Goal: Task Accomplishment & Management: Manage account settings

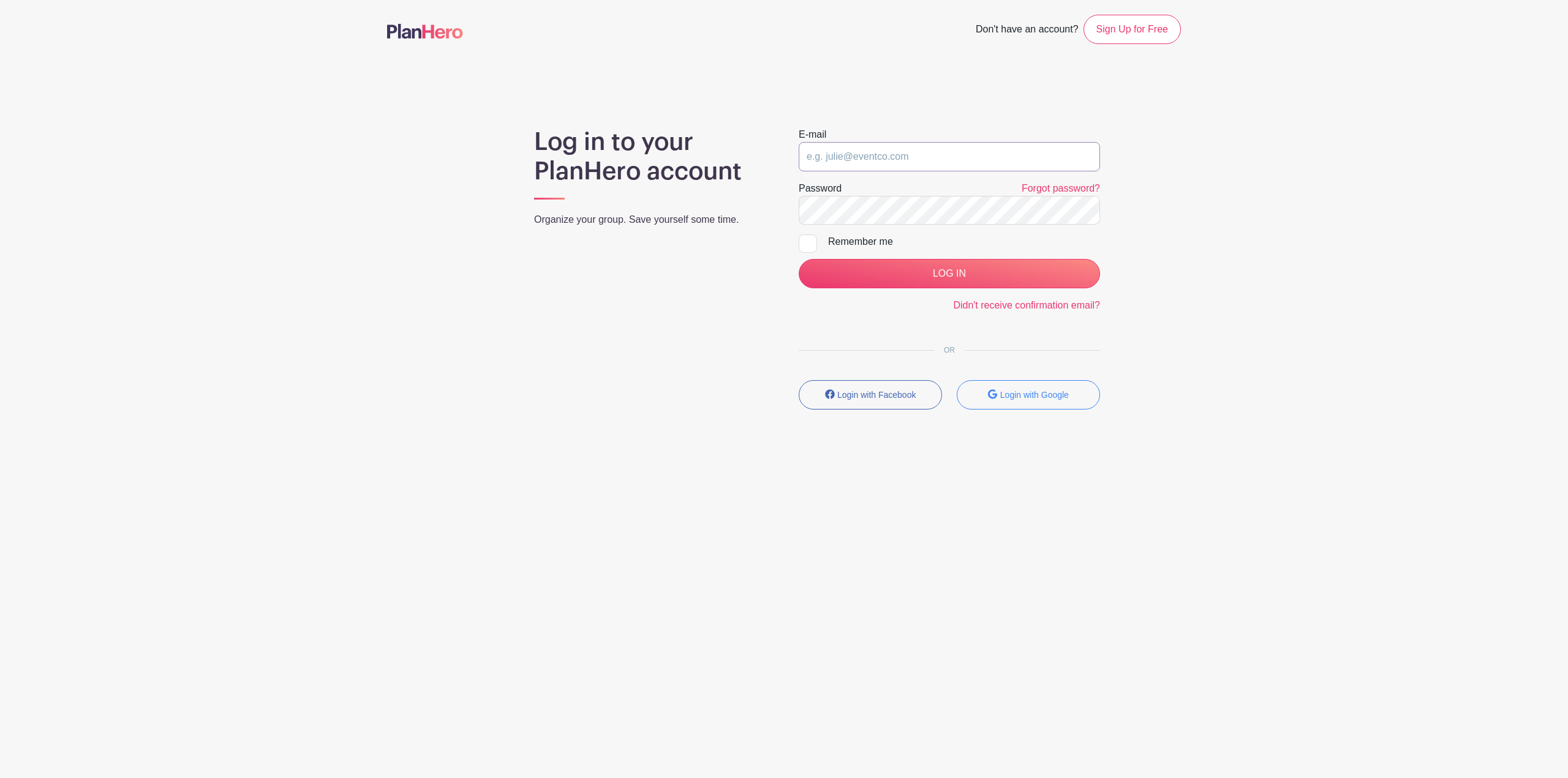
click at [905, 144] on input "email" at bounding box center [949, 156] width 301 height 29
type input "nmendenhall@tcesd5.org"
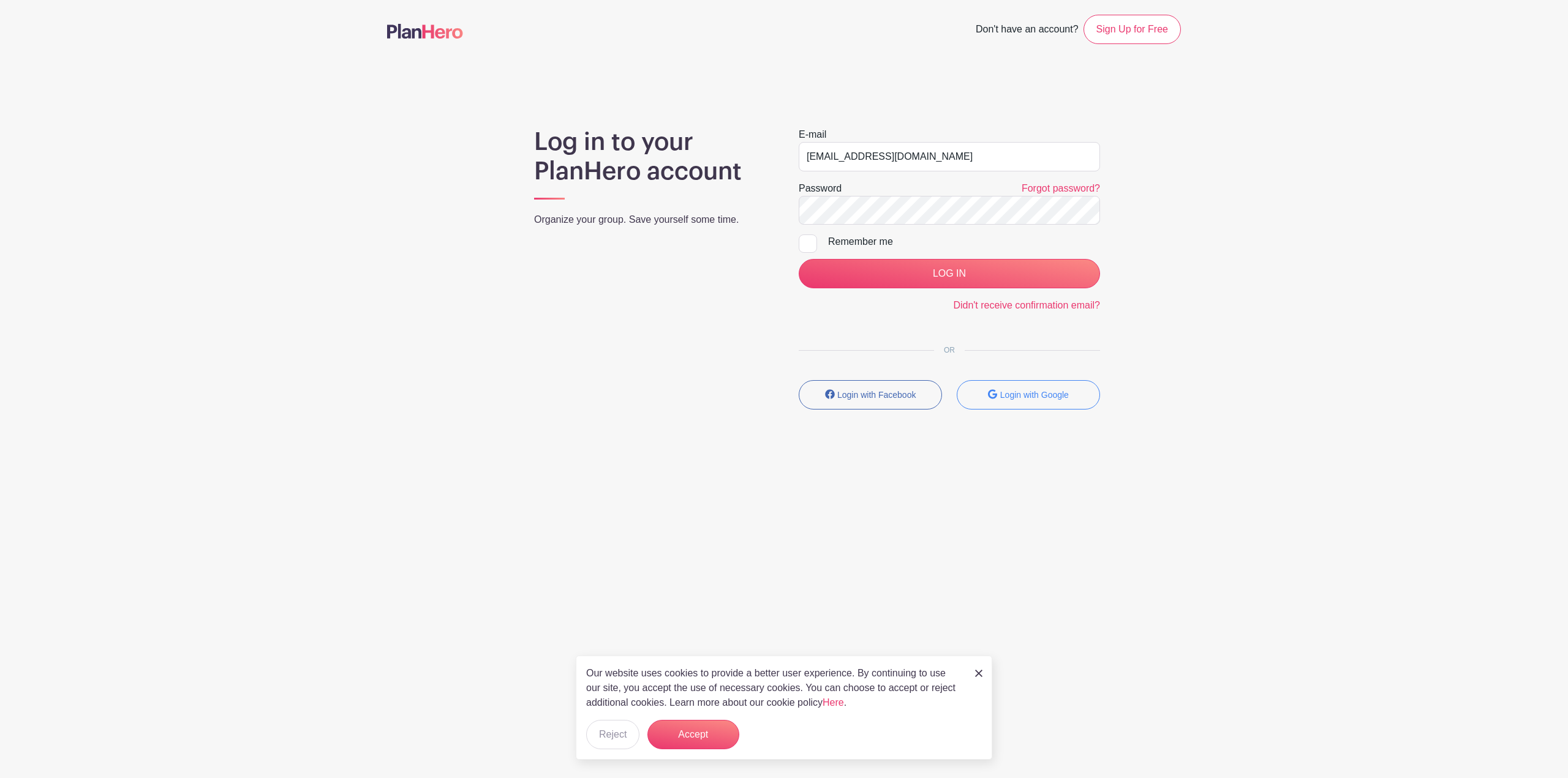
click at [900, 240] on div "Remember me" at bounding box center [964, 242] width 272 height 15
click at [807, 240] on input "Remember me" at bounding box center [803, 239] width 8 height 8
checkbox input "true"
click at [927, 276] on input "LOG IN" at bounding box center [949, 273] width 301 height 29
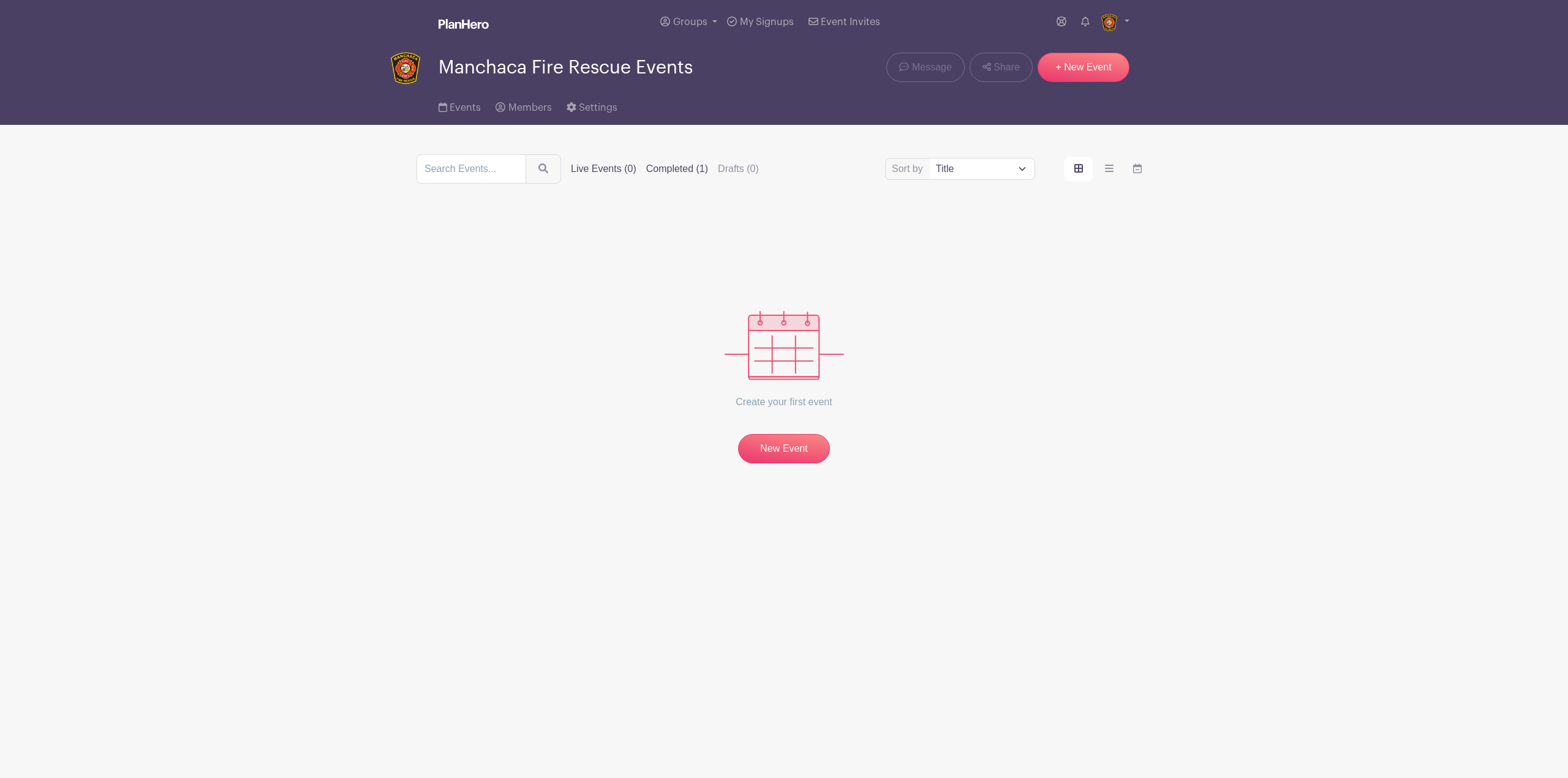
click at [654, 173] on label "Completed (1)" at bounding box center [677, 169] width 62 height 15
click at [0, 0] on input "Completed (1)" at bounding box center [0, 0] width 0 height 0
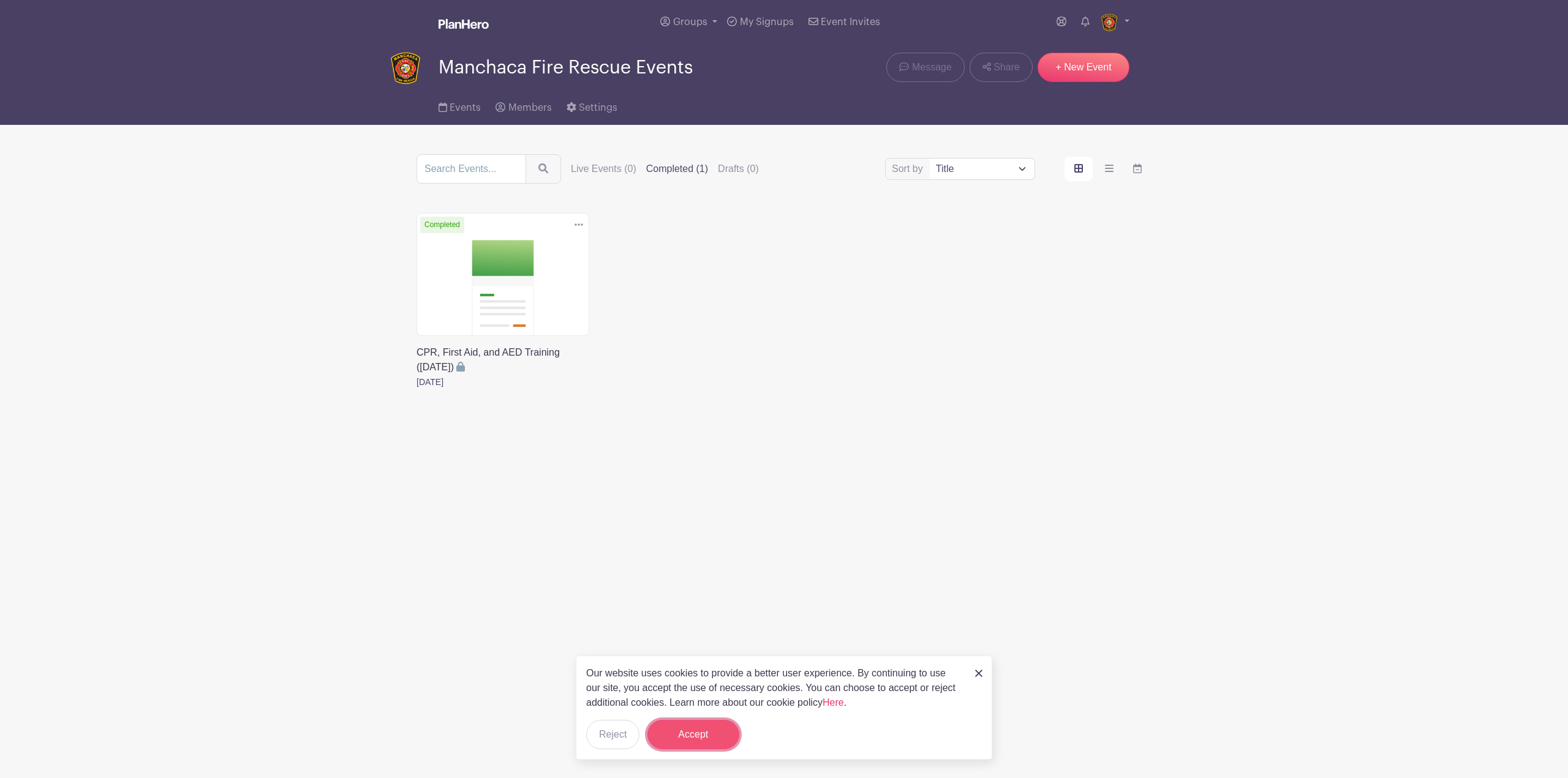
click at [711, 721] on button "Accept" at bounding box center [693, 735] width 92 height 29
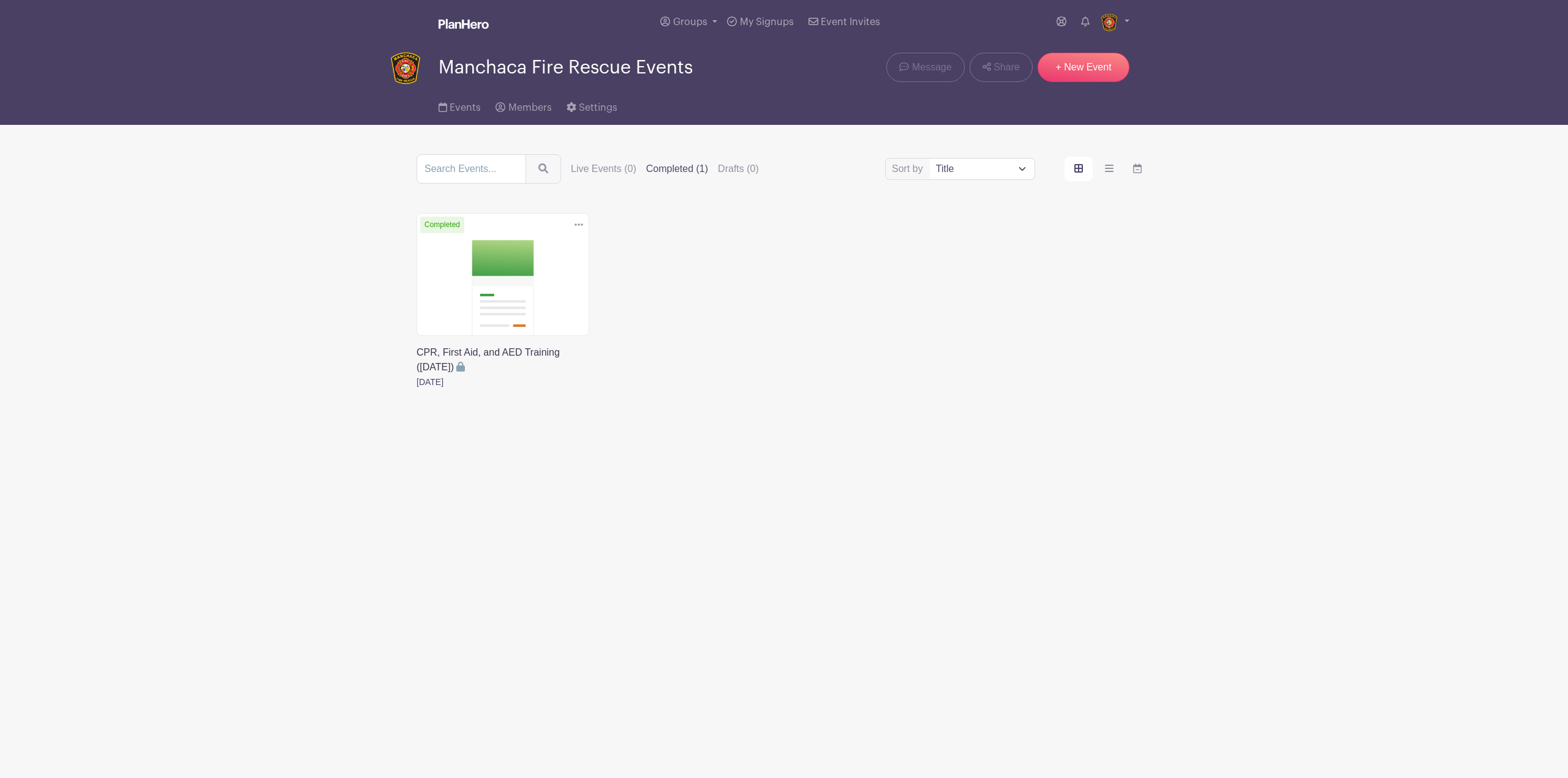
click at [579, 230] on link at bounding box center [579, 225] width 18 height 20
click at [561, 251] on link "Duplicate" at bounding box center [539, 251] width 97 height 19
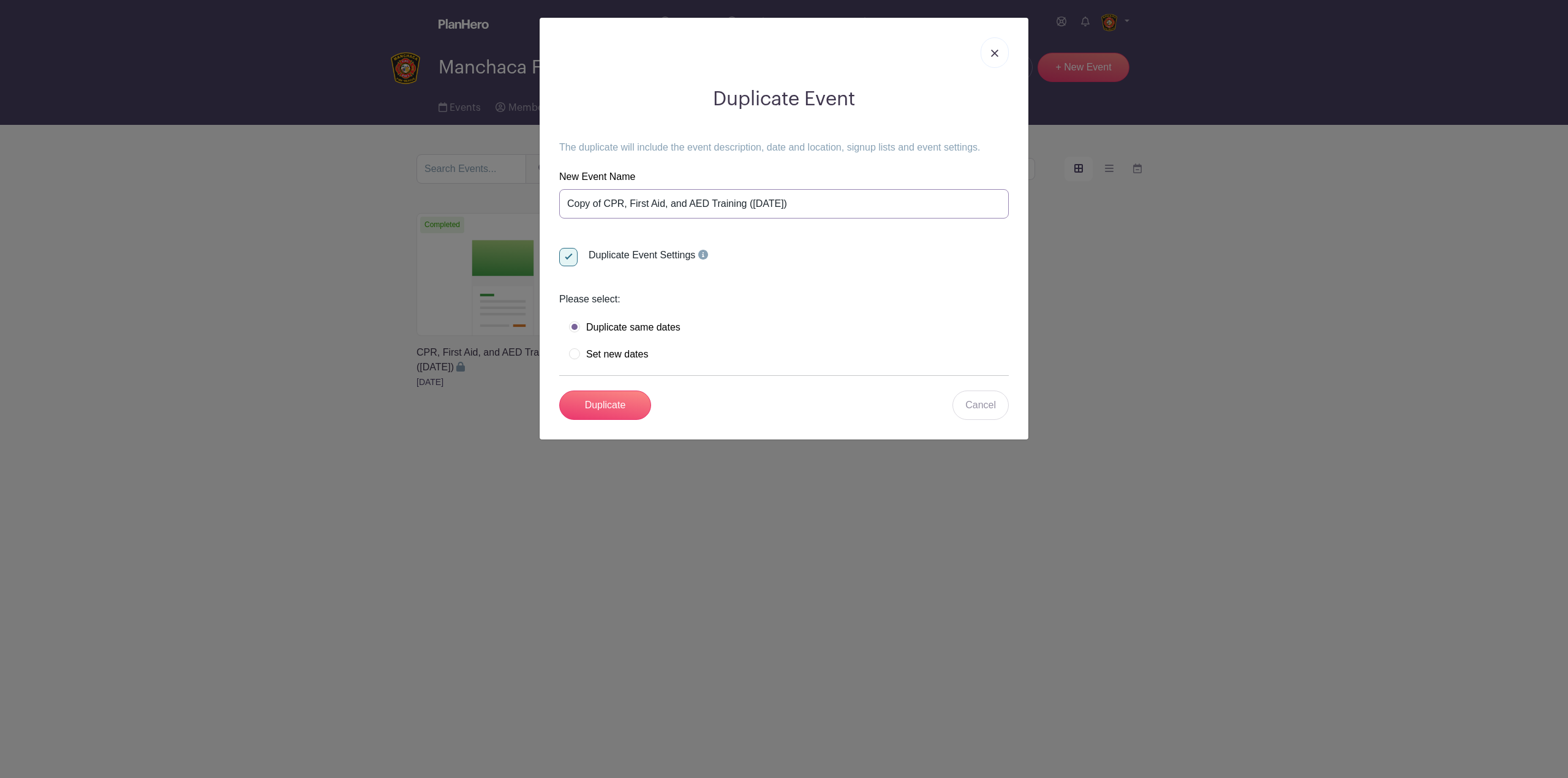
click at [640, 213] on input "Copy of CPR, First Aid, and AED Training (June 24, 2025)" at bounding box center [784, 204] width 449 height 29
click at [610, 204] on input "Copy of CPR, First Aid, and AED Training (June 24, 2025)" at bounding box center [784, 204] width 449 height 29
type input "CPR, First Aid, and AED Training ([DATE])"
click at [630, 353] on label "Set new dates" at bounding box center [609, 354] width 79 height 13
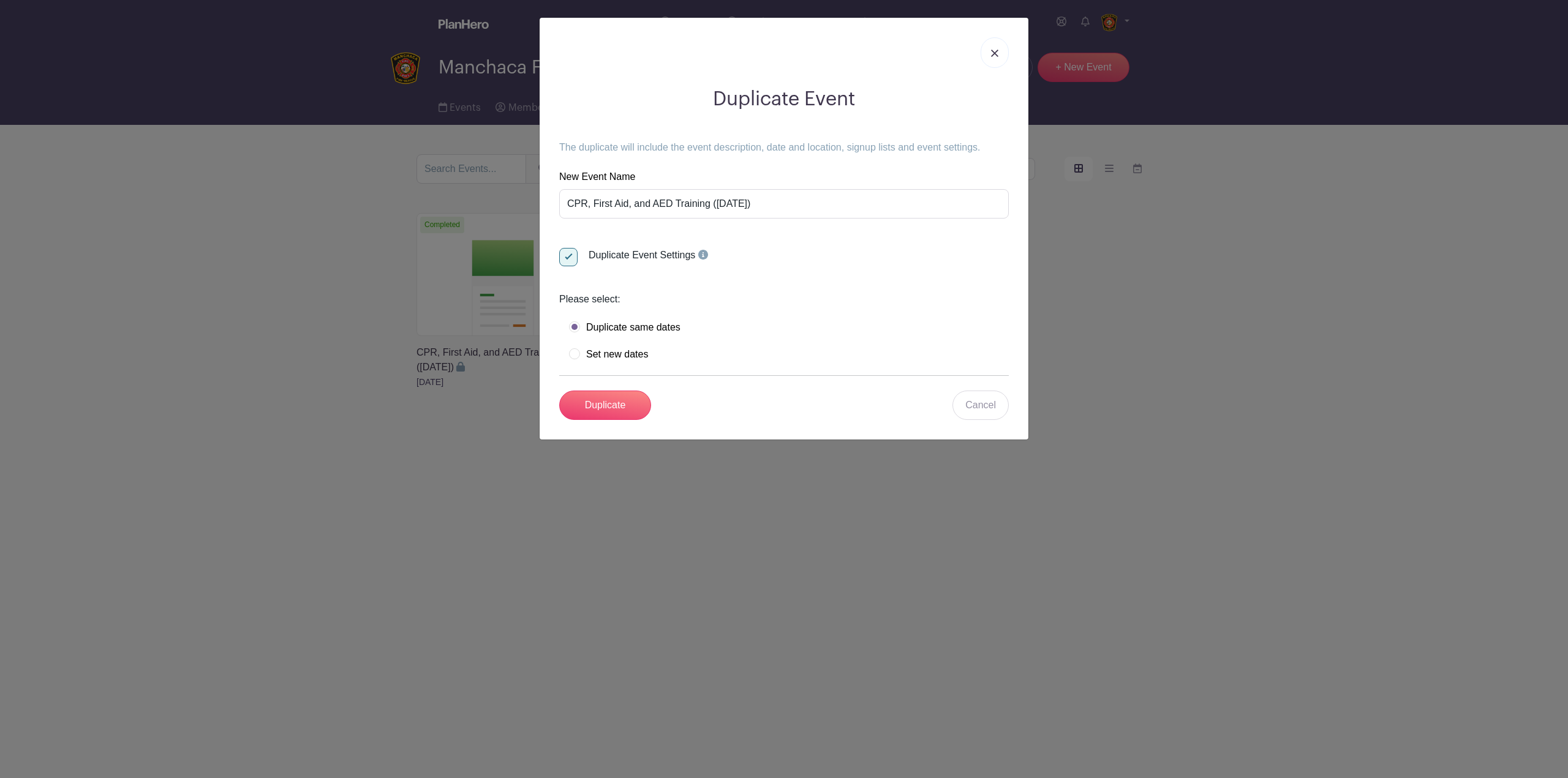
radio input "true"
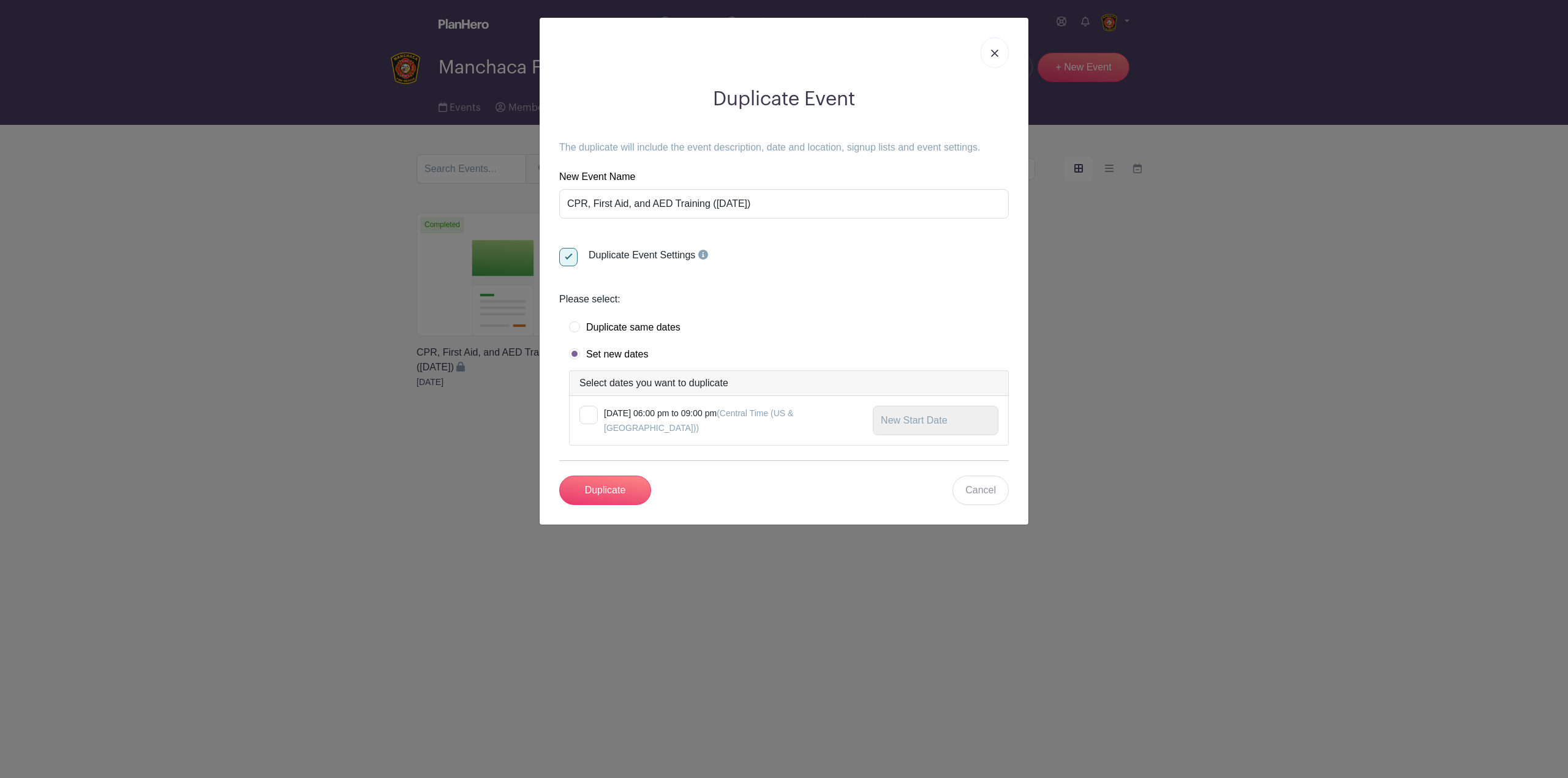
click at [587, 358] on label "Set new dates" at bounding box center [609, 354] width 79 height 13
click at [579, 415] on div "Tuesday, June 24, 2025 at 06:00 pm to 09:00 pm (Central Time (US & Canada))" at bounding box center [788, 421] width 438 height 49
click at [585, 415] on div at bounding box center [589, 415] width 18 height 18
click at [585, 414] on input "checkbox" at bounding box center [584, 410] width 8 height 8
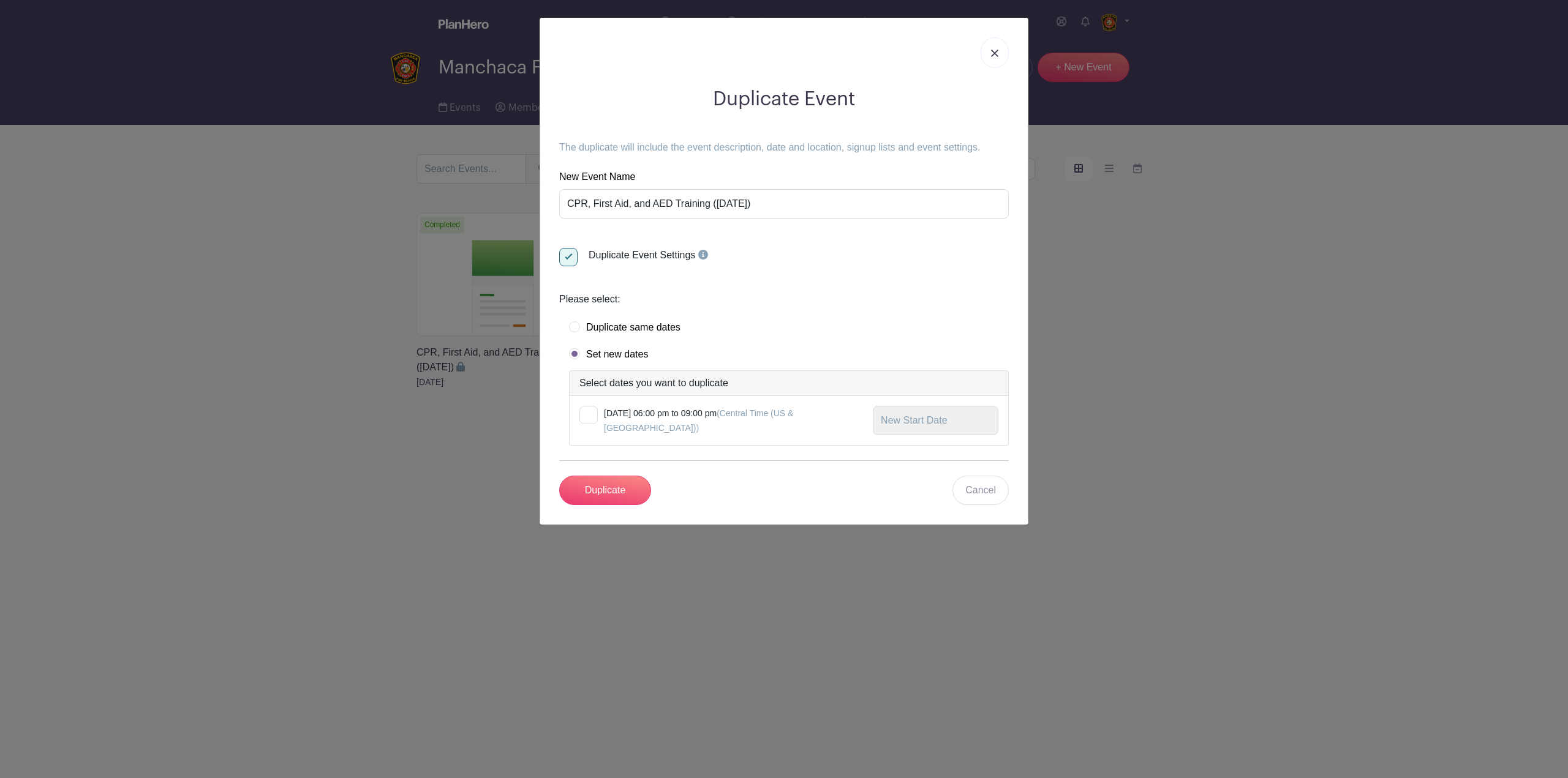
checkbox input "true"
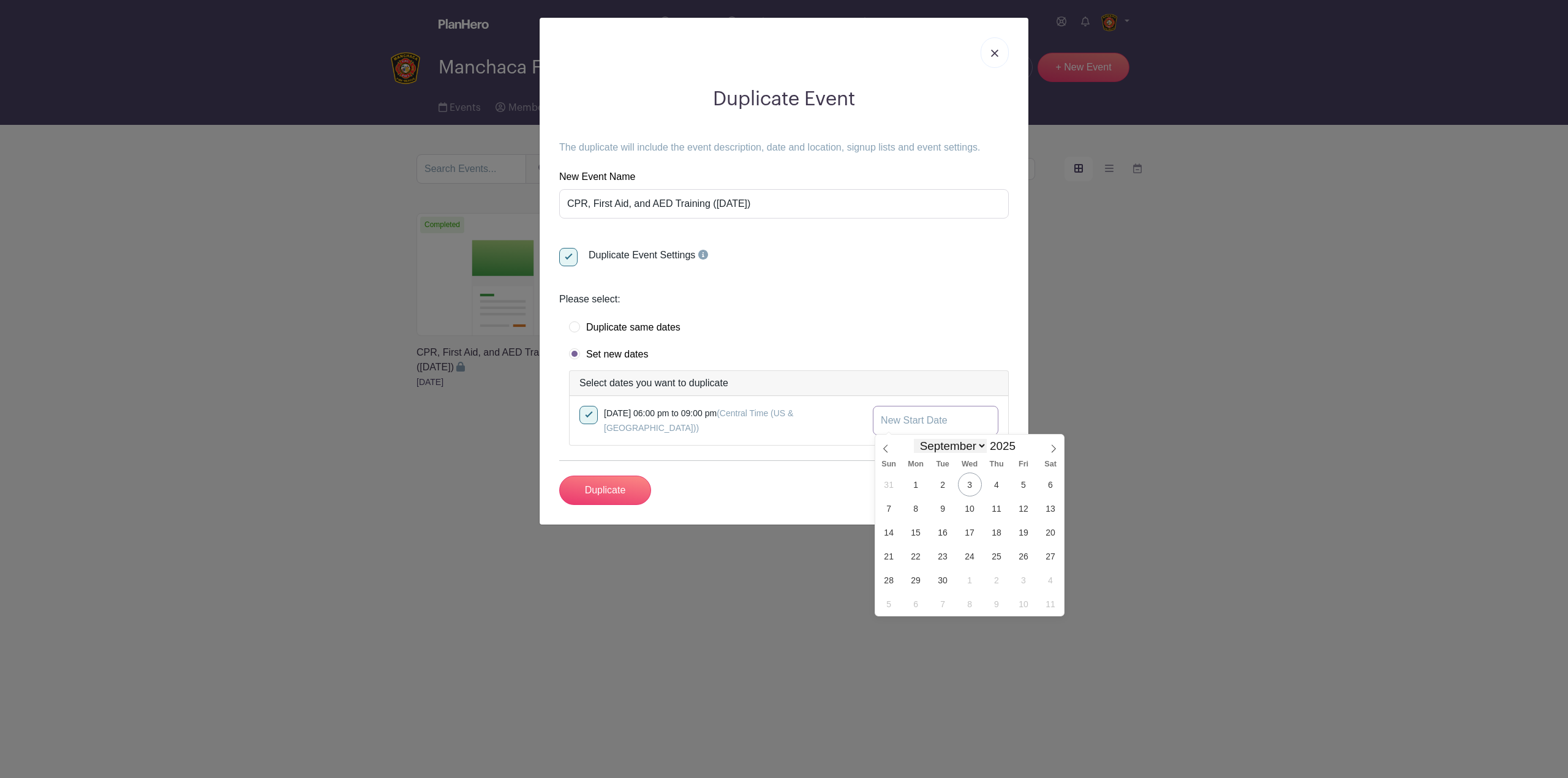
click at [963, 427] on input "text" at bounding box center [935, 420] width 125 height 29
click at [943, 548] on span "23" at bounding box center [943, 556] width 24 height 24
type input "Sep 23 2025"
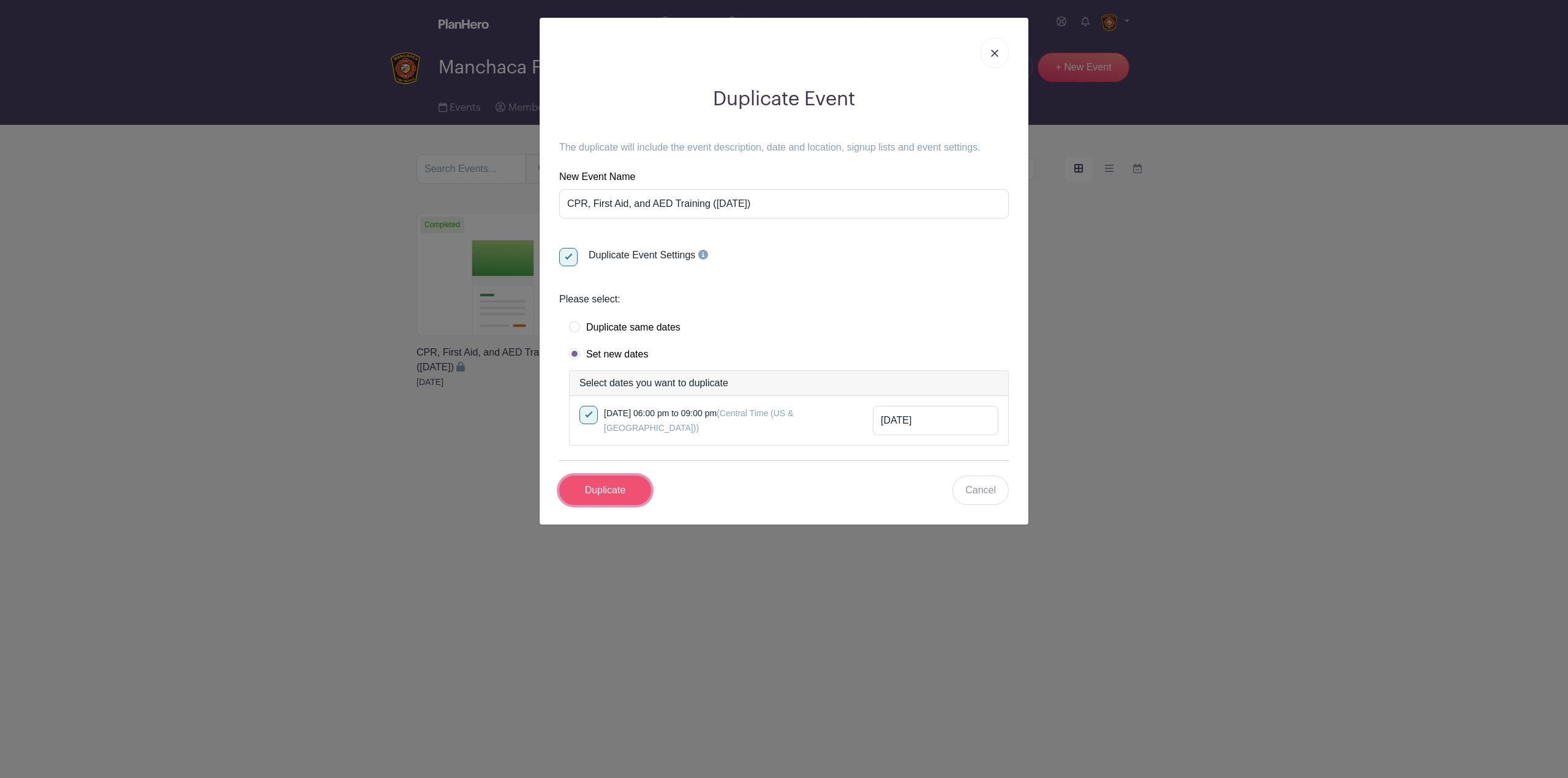
click at [610, 486] on input "Duplicate" at bounding box center [605, 490] width 92 height 29
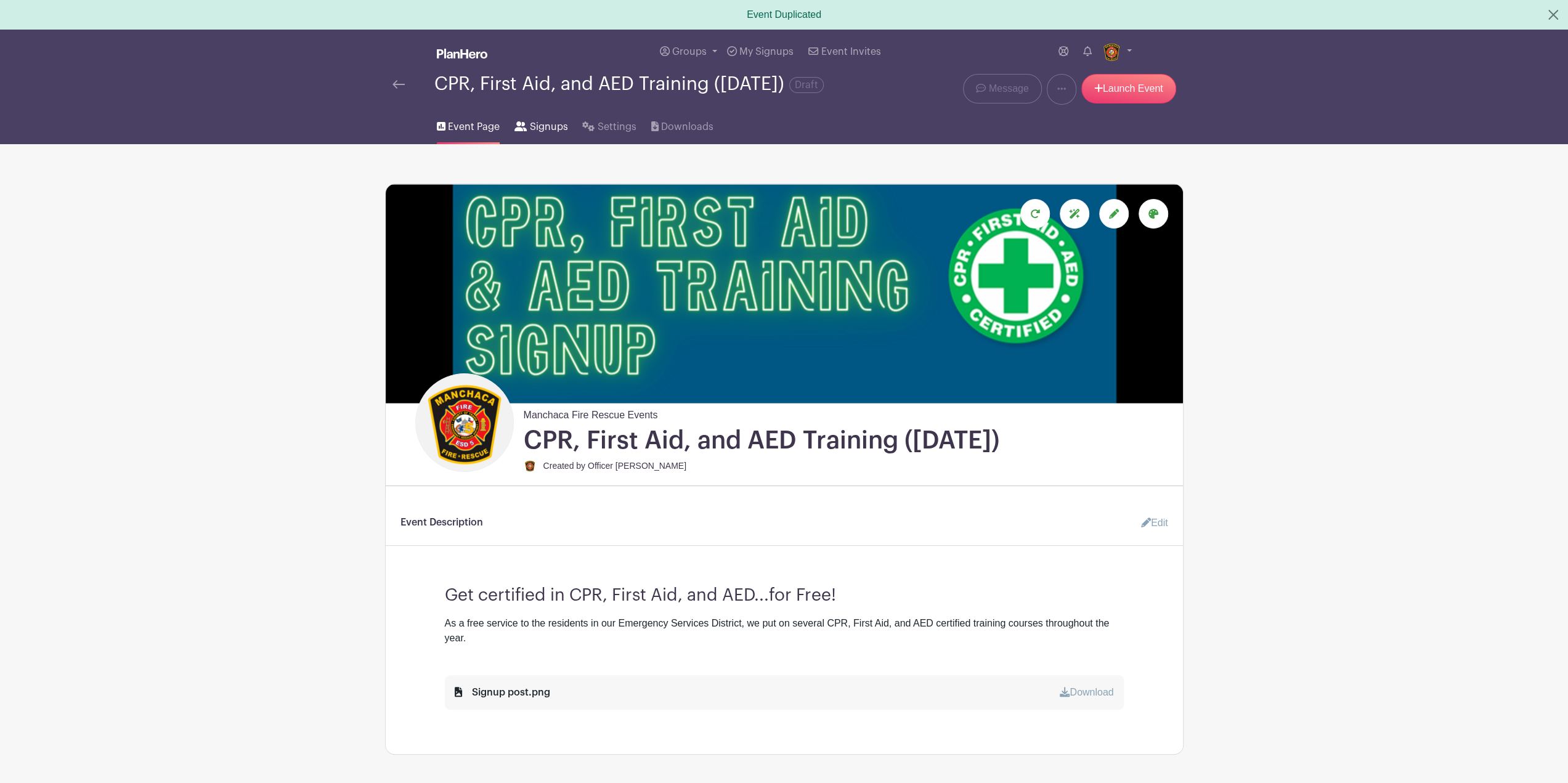
click at [554, 134] on span "Signups" at bounding box center [548, 127] width 38 height 15
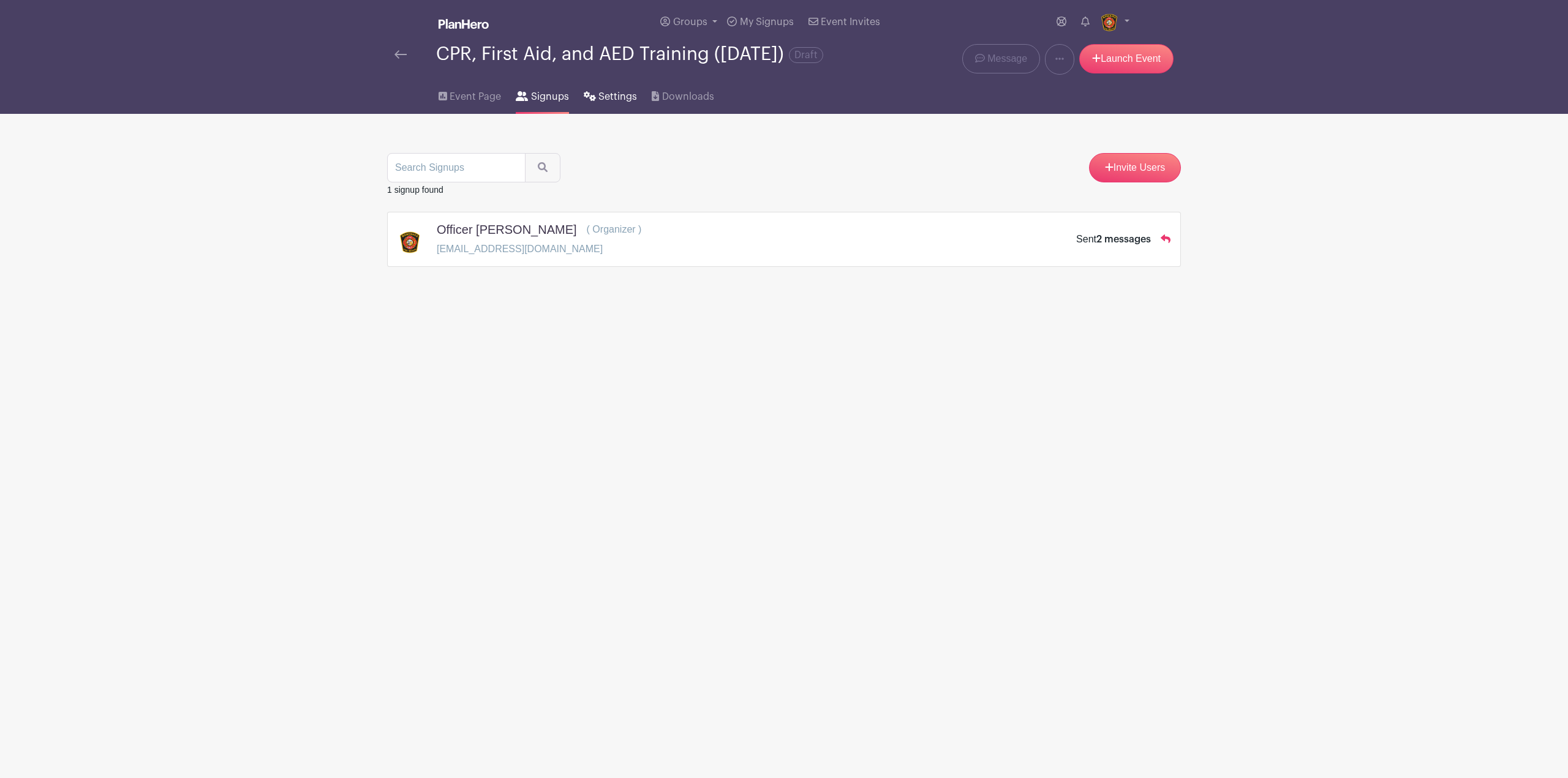
click at [608, 114] on link "Settings" at bounding box center [610, 94] width 53 height 39
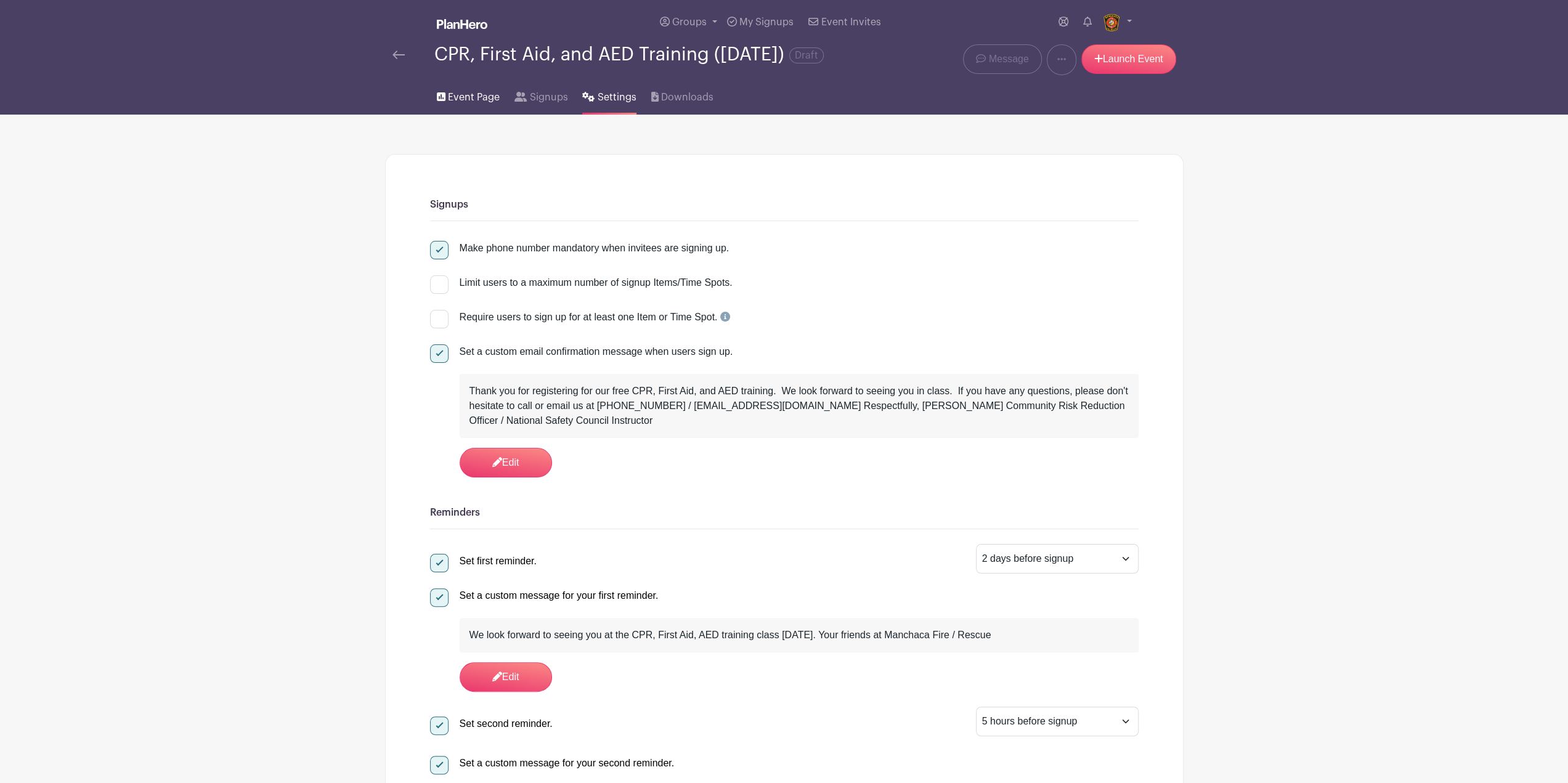
click at [477, 105] on span "Event Page" at bounding box center [474, 97] width 52 height 15
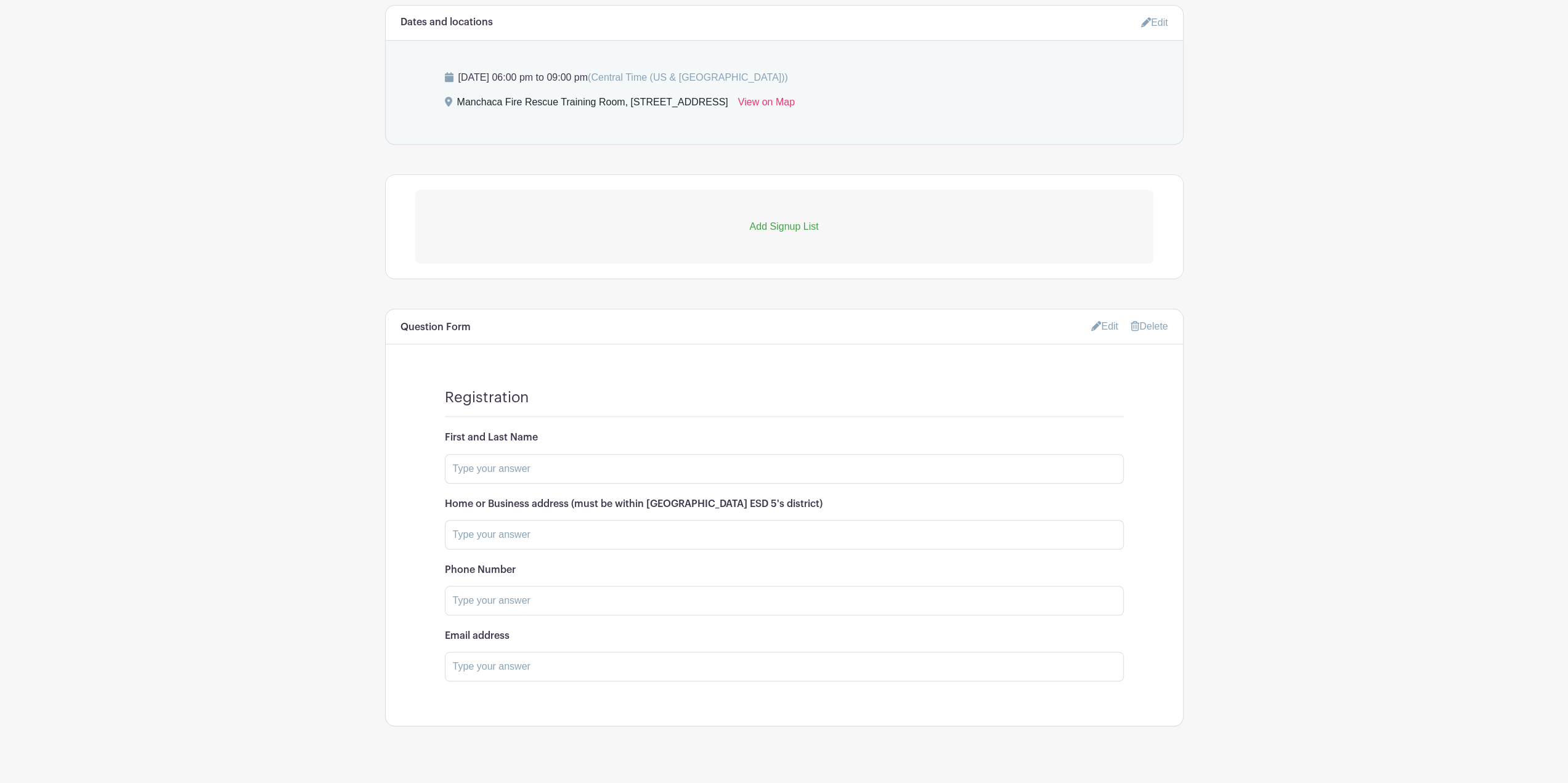
scroll to position [776, 0]
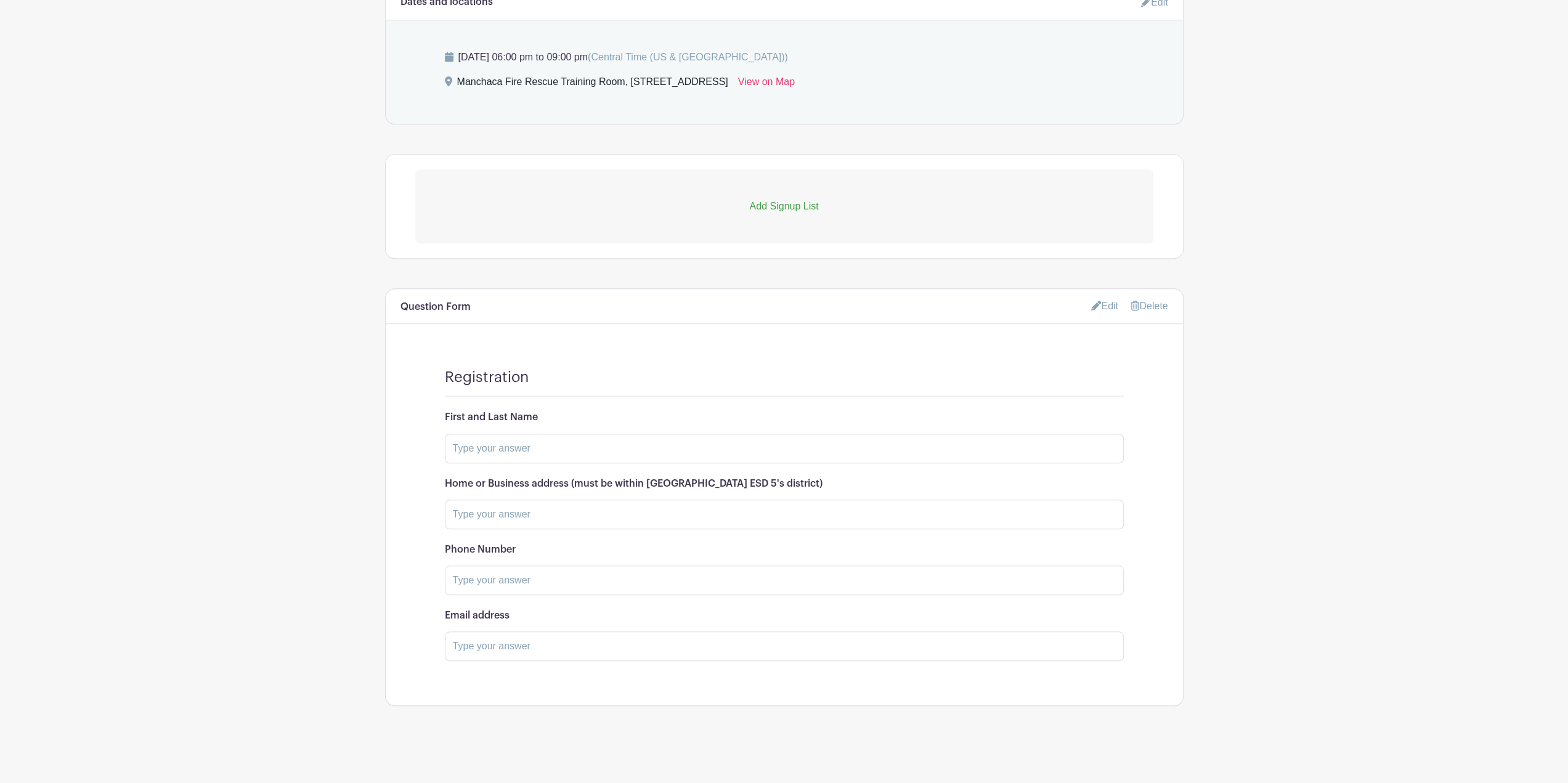
click at [1111, 311] on link "Edit" at bounding box center [1104, 306] width 27 height 20
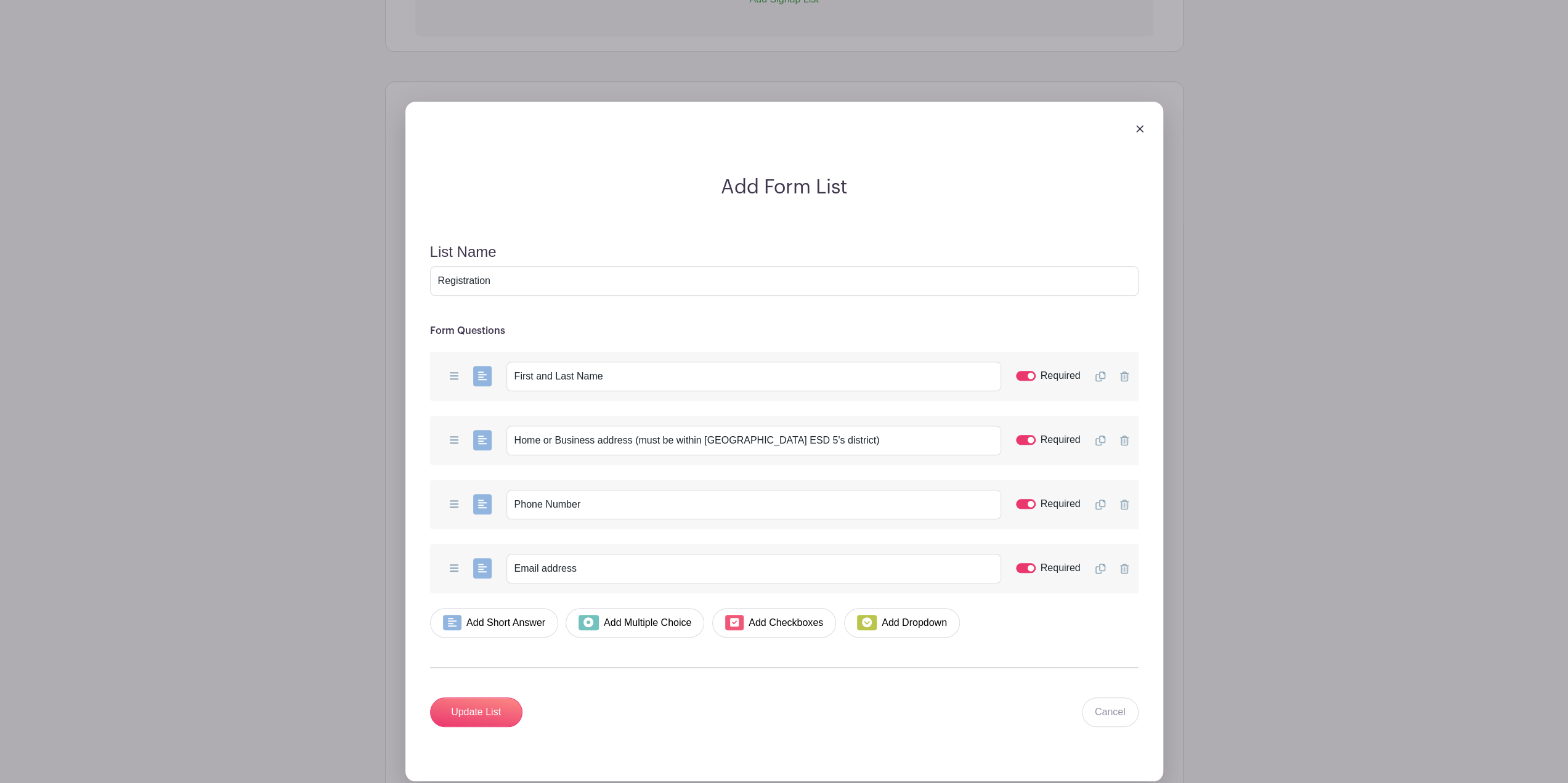
scroll to position [1022, 0]
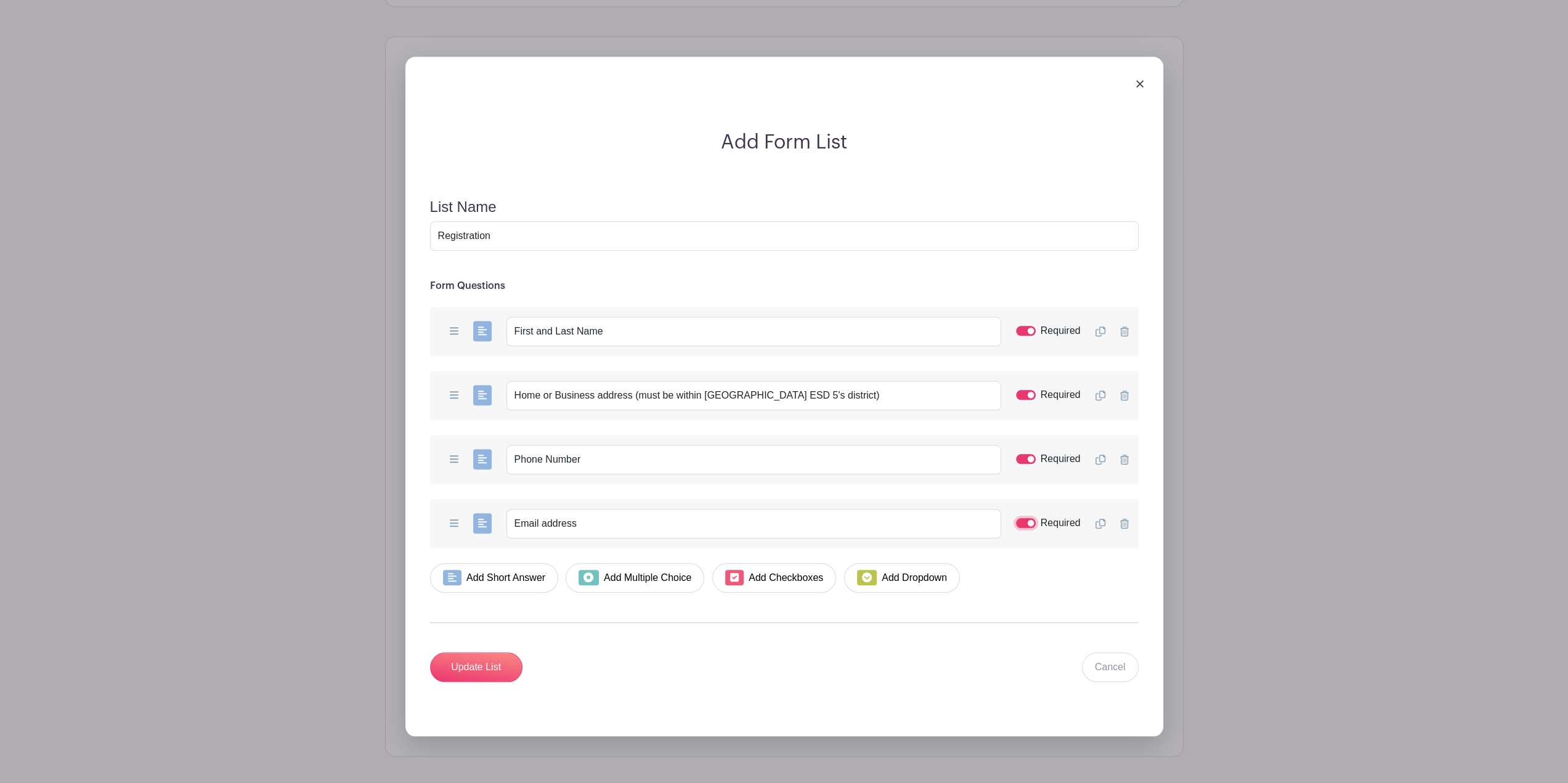
click at [1028, 528] on input "Required" at bounding box center [1025, 523] width 19 height 10
checkbox input "false"
click at [1030, 336] on input "Required" at bounding box center [1025, 331] width 19 height 10
checkbox input "false"
click at [490, 669] on input "Update List" at bounding box center [476, 667] width 92 height 29
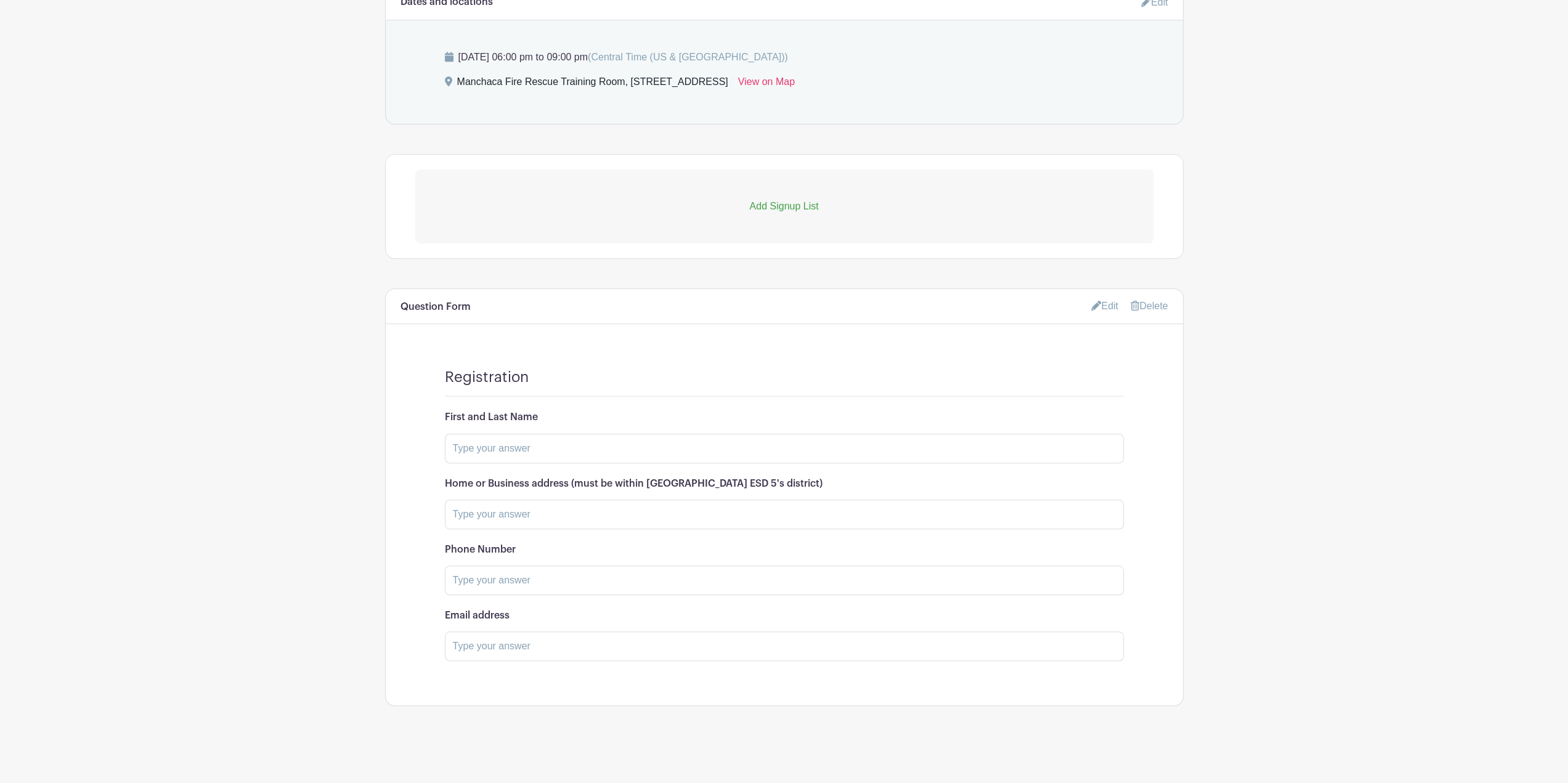
scroll to position [776, 0]
click at [1107, 309] on link "Edit" at bounding box center [1104, 306] width 27 height 20
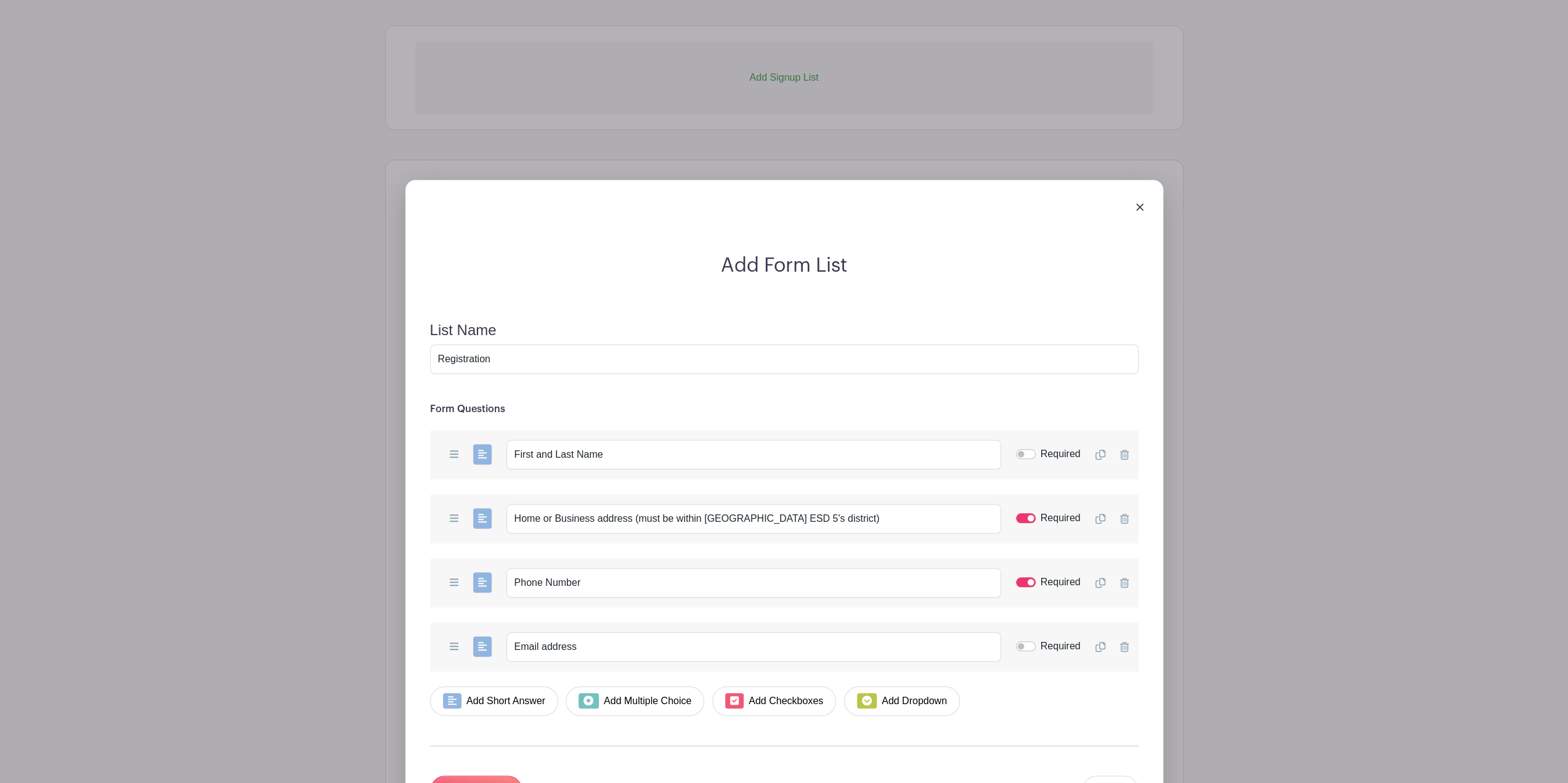
scroll to position [961, 0]
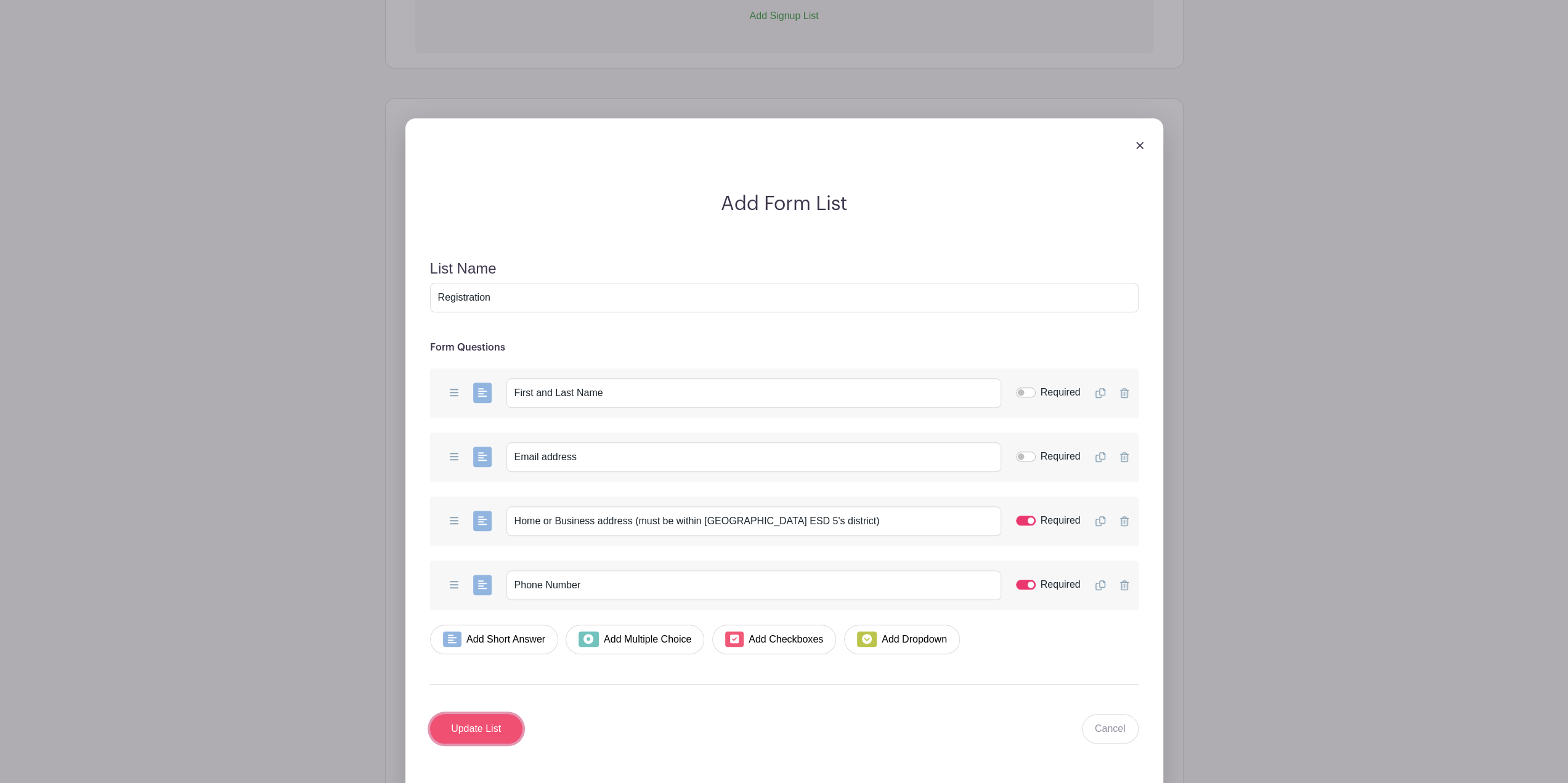
click at [498, 738] on input "Update List" at bounding box center [476, 728] width 92 height 29
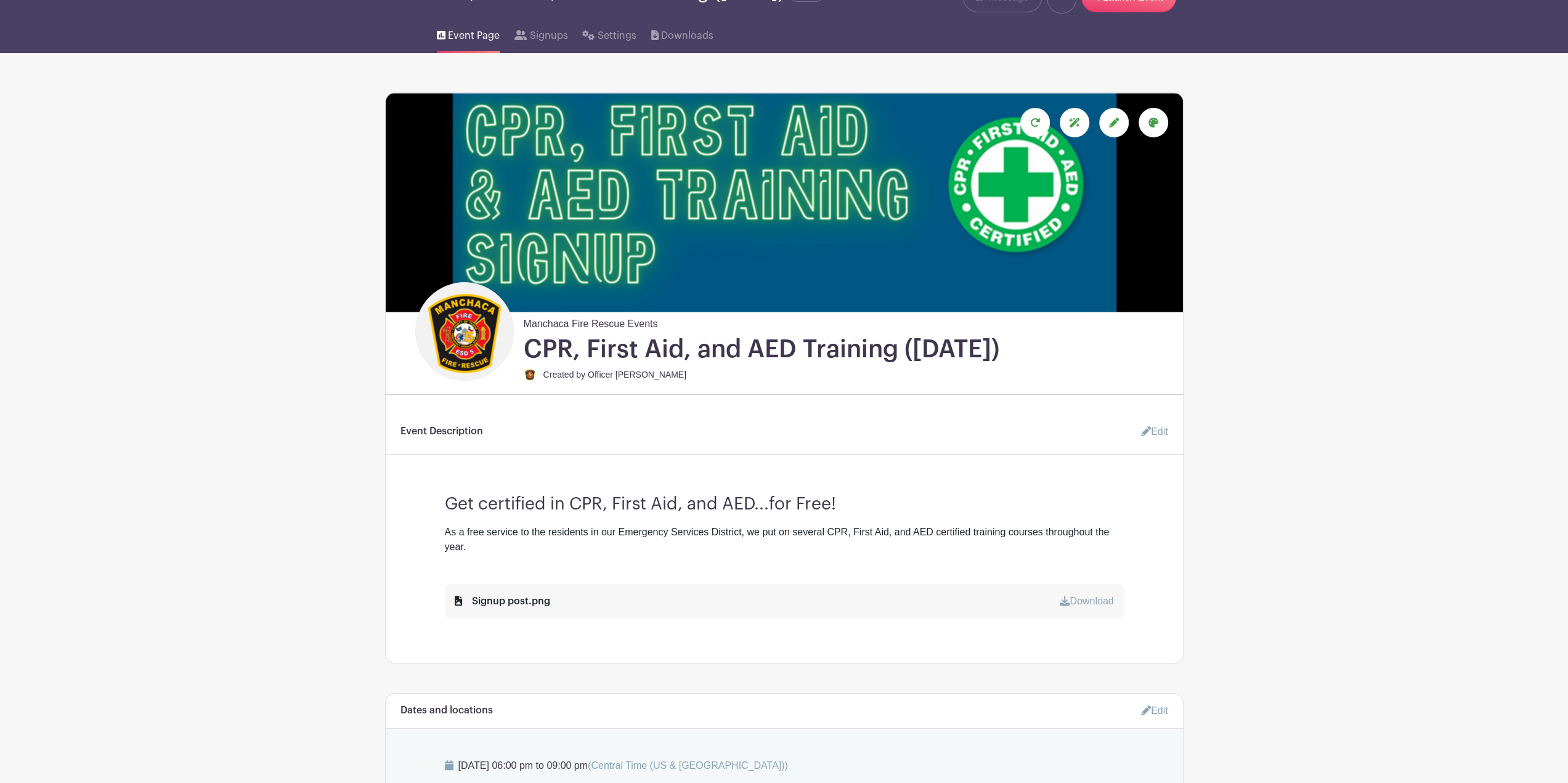
scroll to position [0, 0]
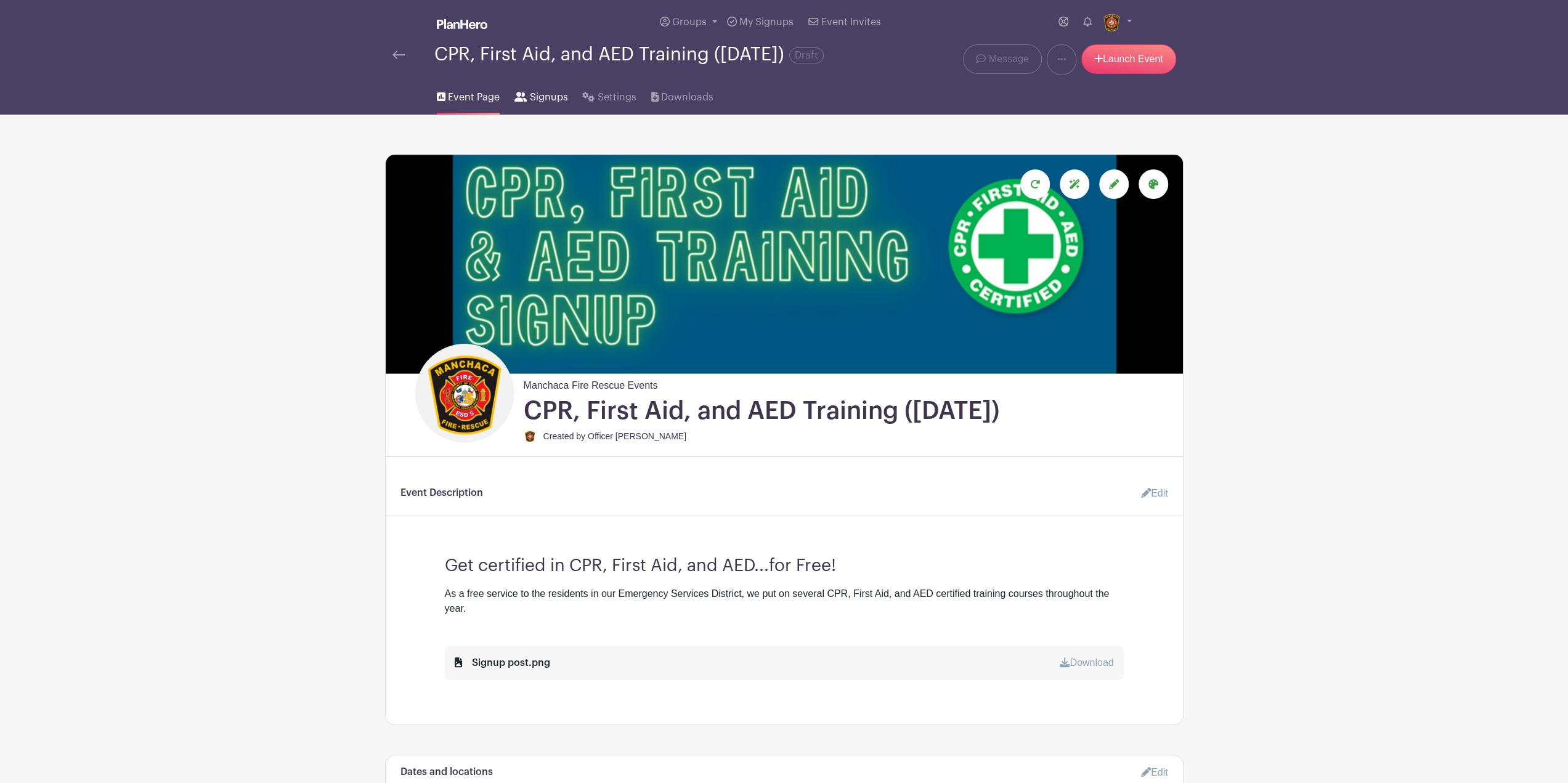
click at [548, 98] on link "Signups" at bounding box center [541, 95] width 53 height 39
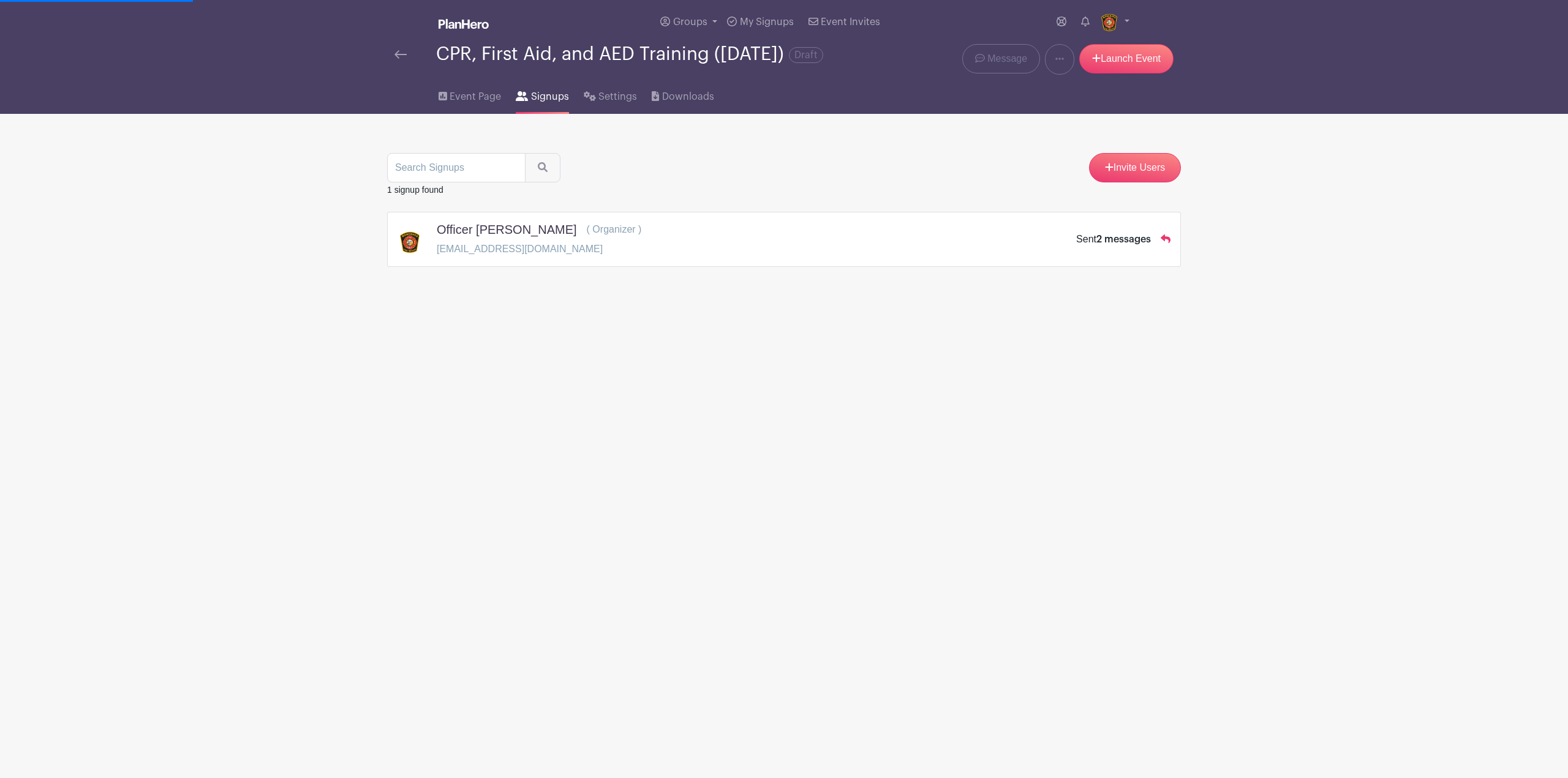
click at [569, 102] on li "Signups" at bounding box center [549, 94] width 68 height 39
click at [569, 104] on li "Signups" at bounding box center [549, 94] width 68 height 39
click at [576, 104] on li "Signups" at bounding box center [549, 94] width 68 height 39
click at [603, 104] on span "Settings" at bounding box center [618, 97] width 38 height 15
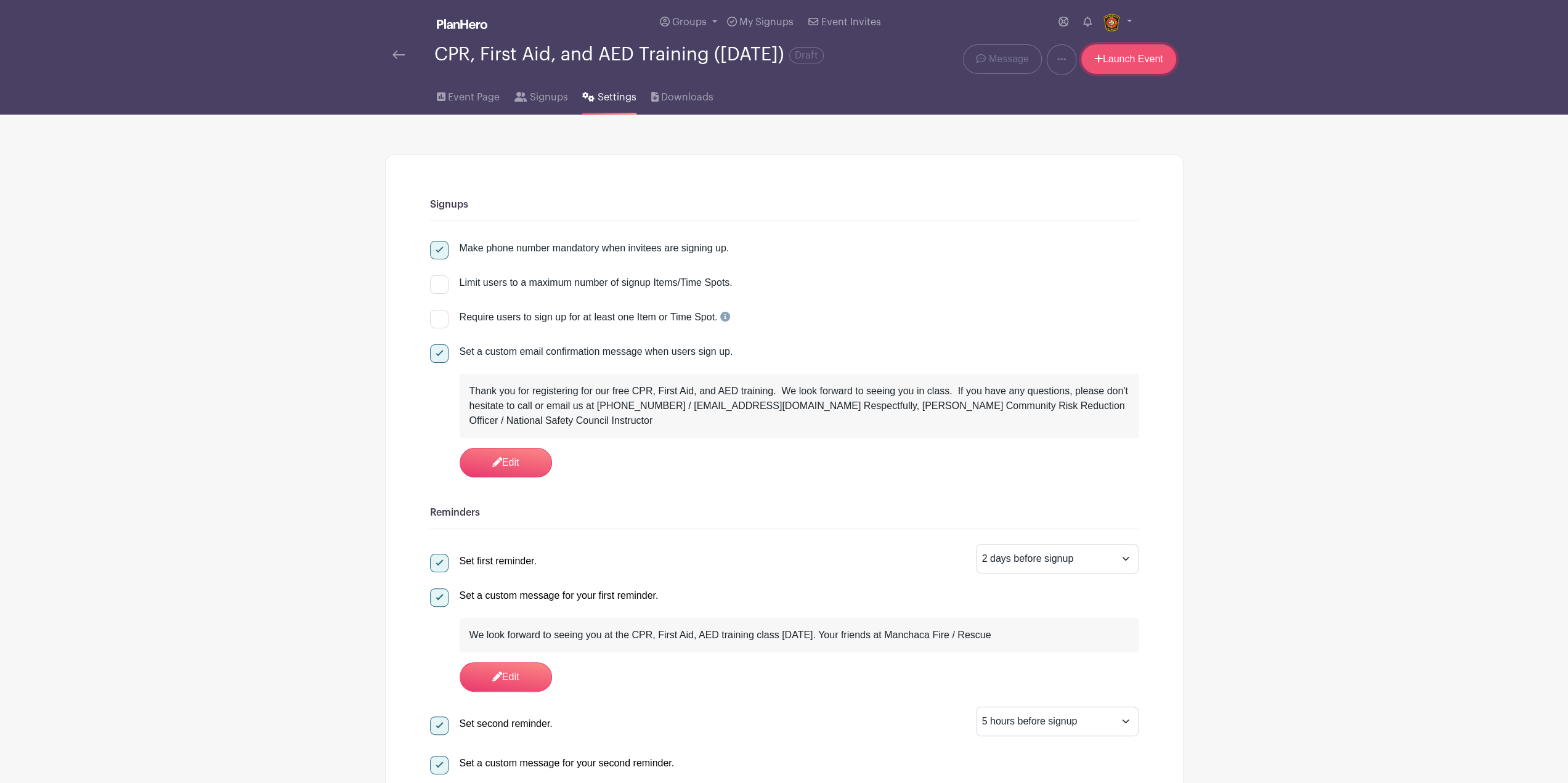
click at [1110, 74] on link "Launch Event" at bounding box center [1128, 59] width 95 height 29
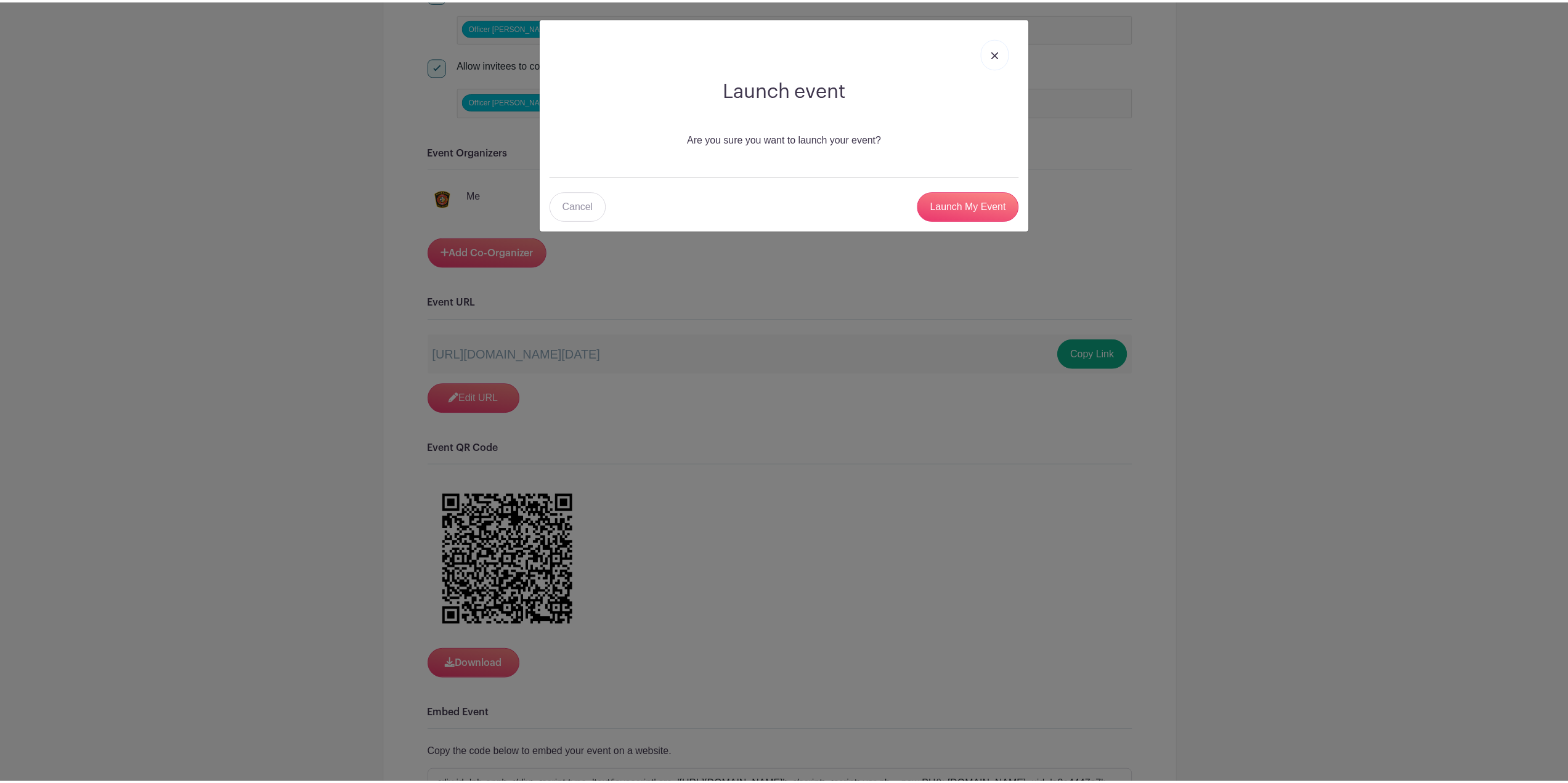
scroll to position [986, 0]
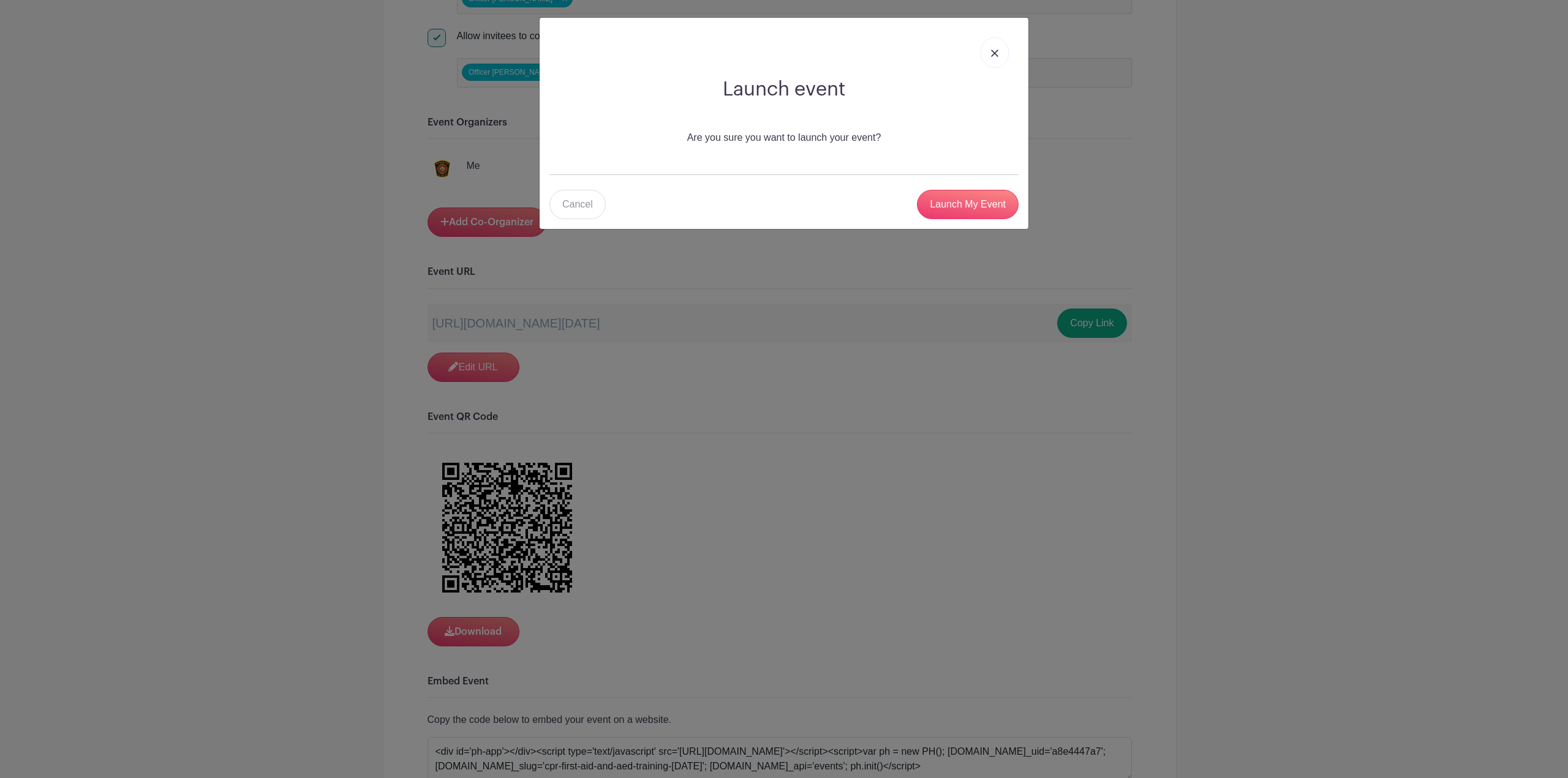
drag, startPoint x: 795, startPoint y: 149, endPoint x: 588, endPoint y: 112, distance: 210.3
click at [588, 112] on div "Launch event Are you sure you want to launch your event? Cancel Launch My Event" at bounding box center [783, 123] width 488 height 211
click at [923, 208] on input "Launch My Event" at bounding box center [968, 204] width 102 height 29
click at [832, 38] on div at bounding box center [784, 53] width 469 height 50
click at [686, 183] on div "Launch event Are you sure you want to launch your event? Cancel Launch My Event" at bounding box center [783, 123] width 488 height 211
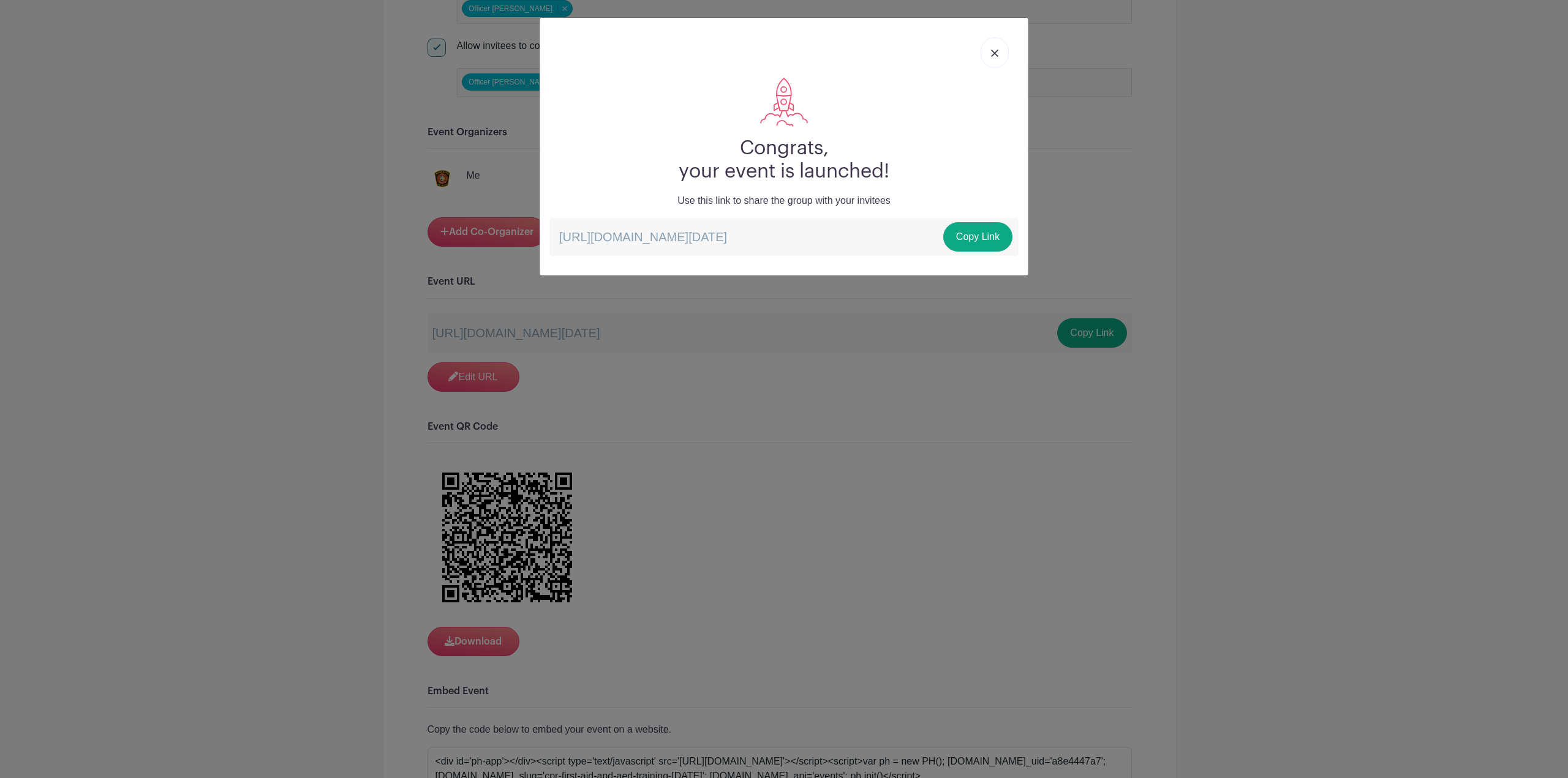
click at [1217, 151] on div "Congrats, your event is launched! Use this link to share the group with your in…" at bounding box center [784, 389] width 1568 height 778
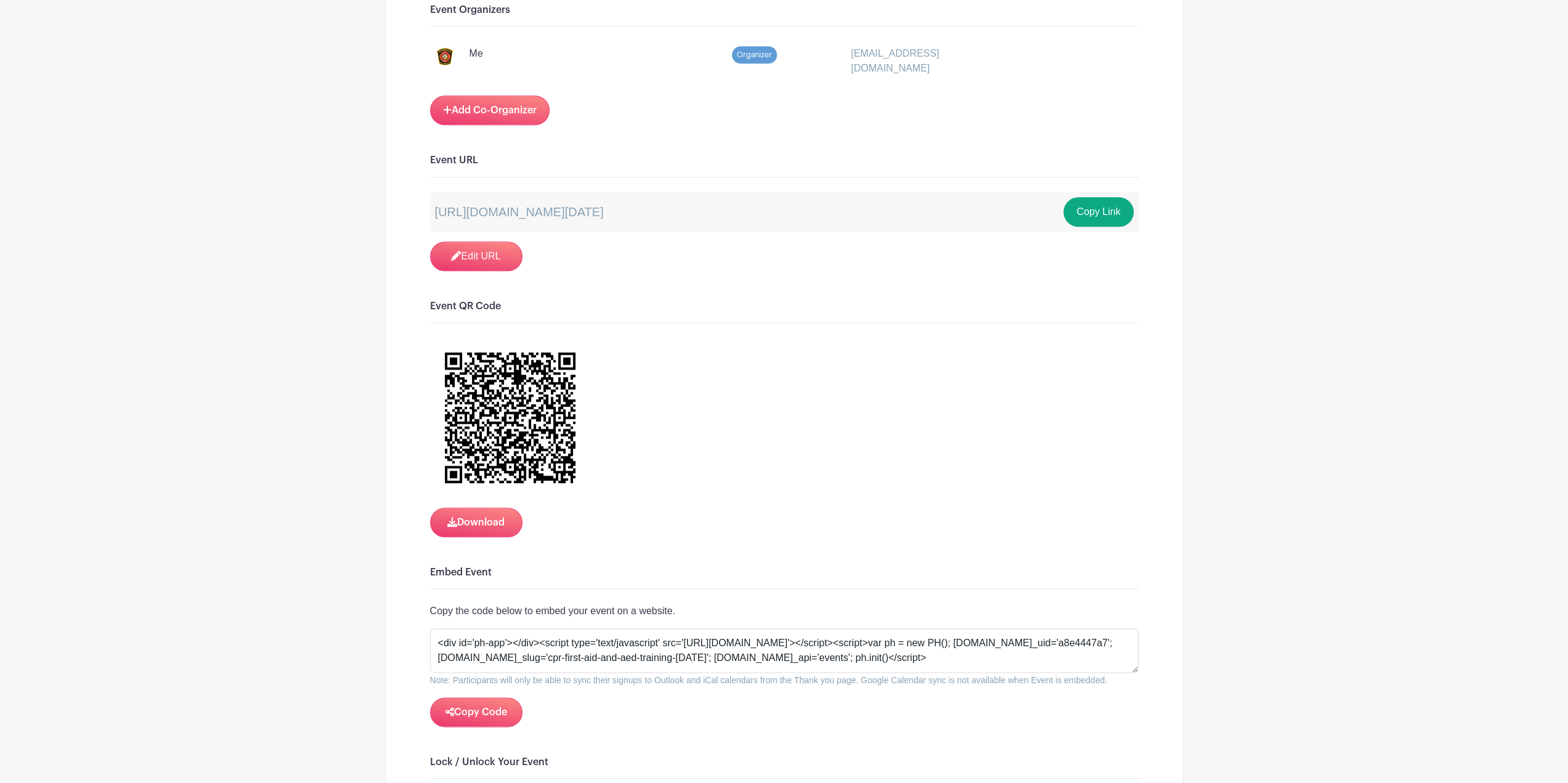
scroll to position [1110, 0]
click at [1121, 197] on button "Copy Link" at bounding box center [1098, 212] width 70 height 29
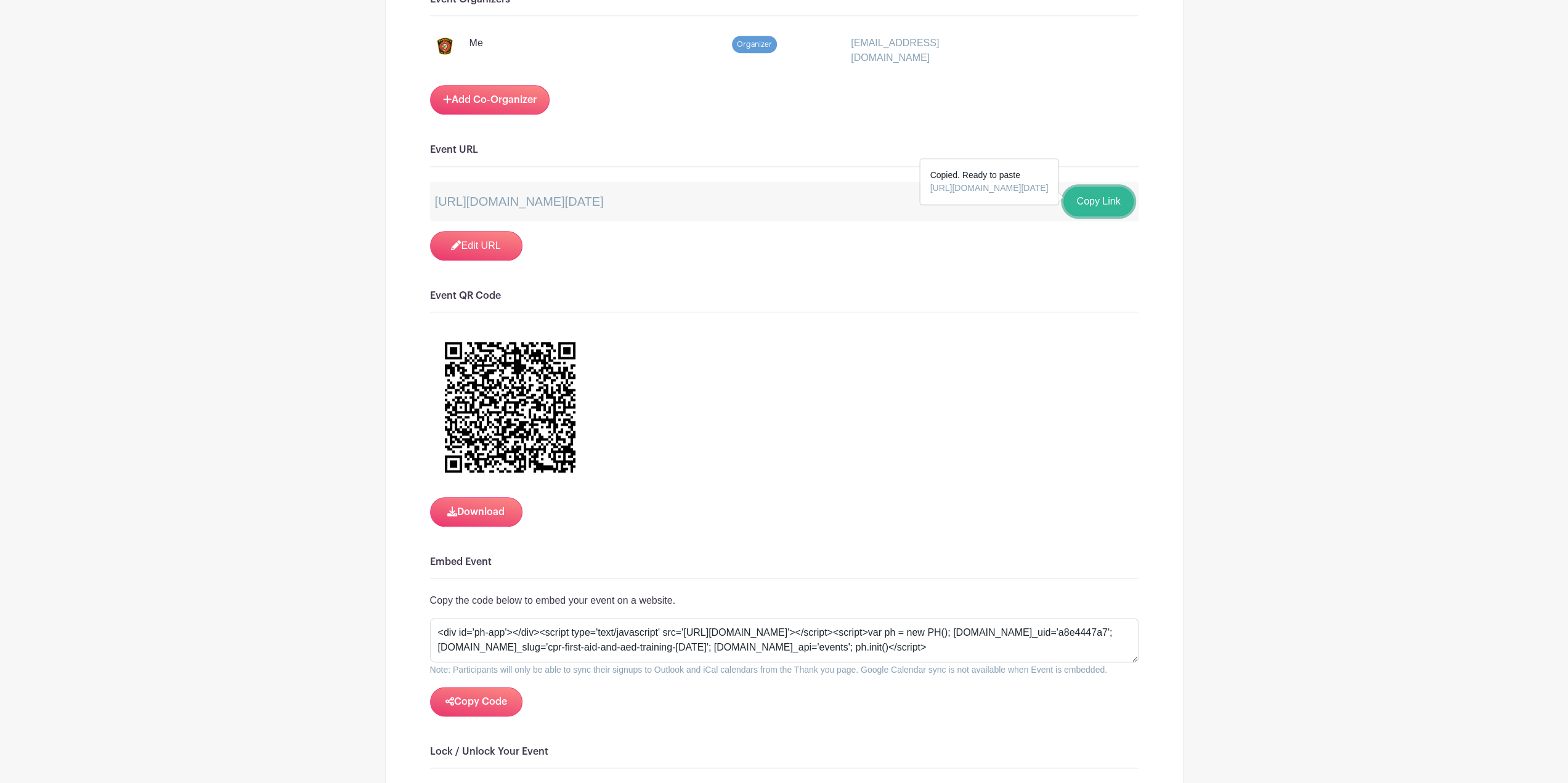
scroll to position [1417, 0]
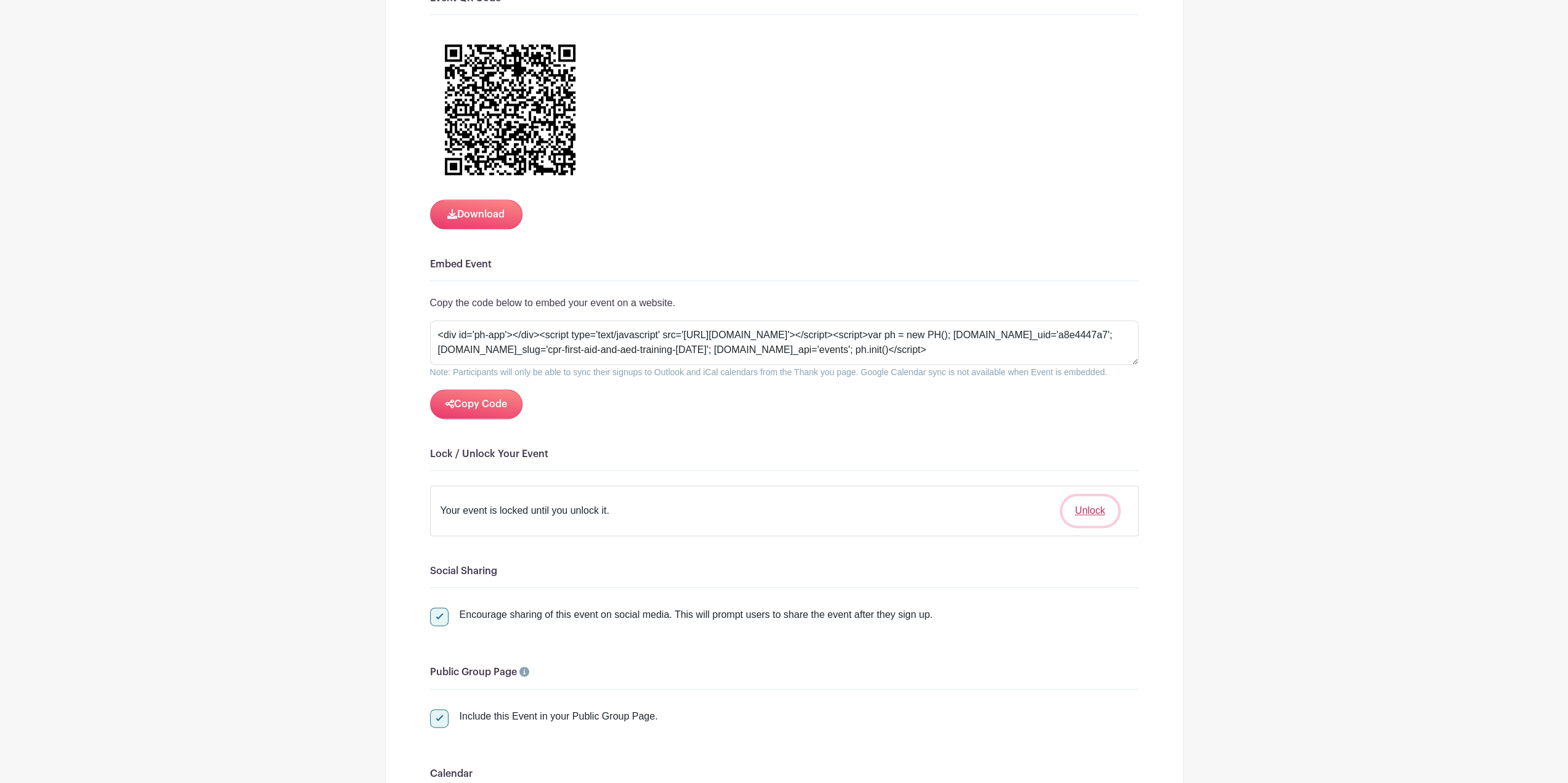
click at [1102, 504] on button "Unlock" at bounding box center [1090, 511] width 56 height 29
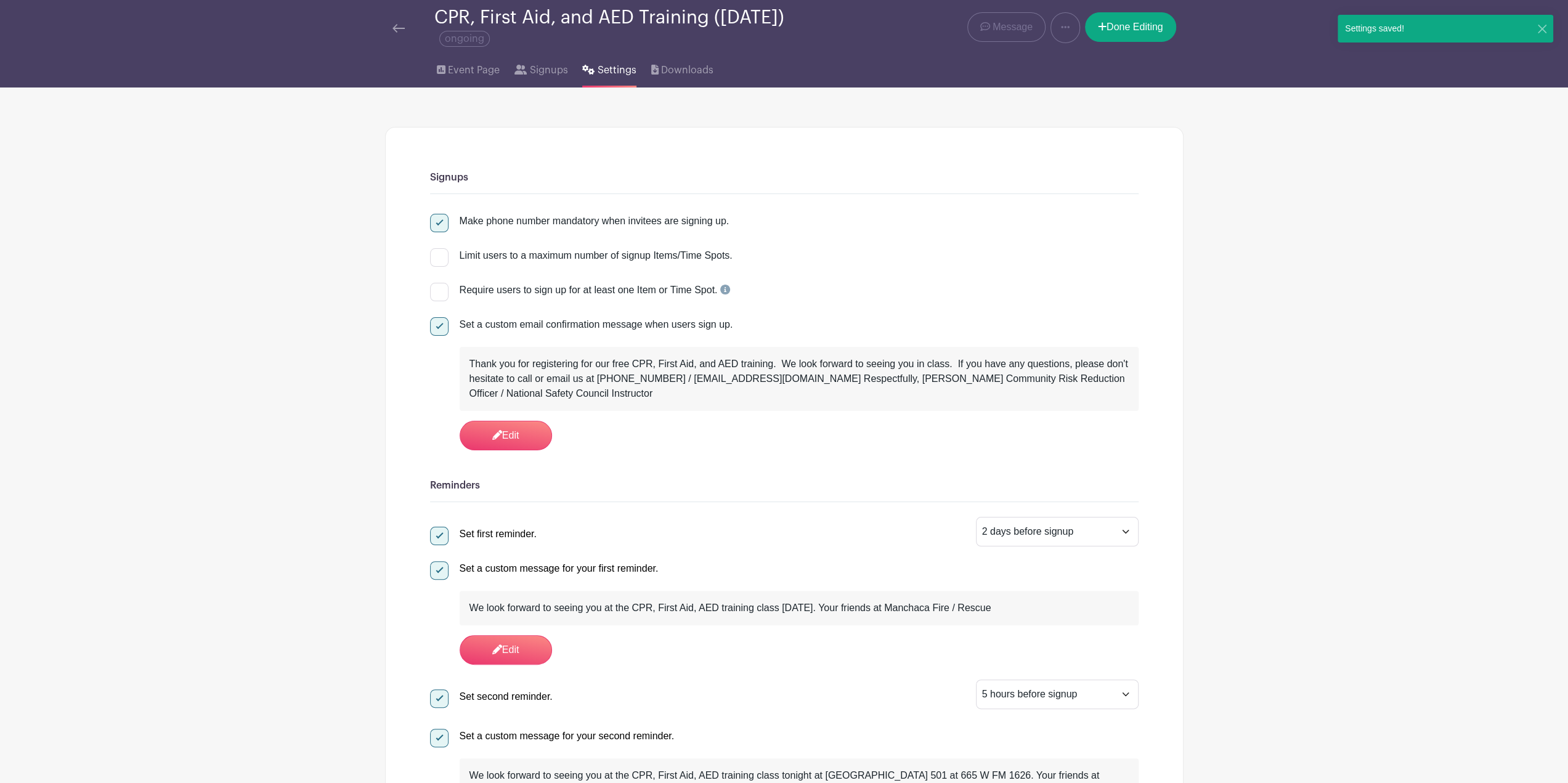
scroll to position [0, 0]
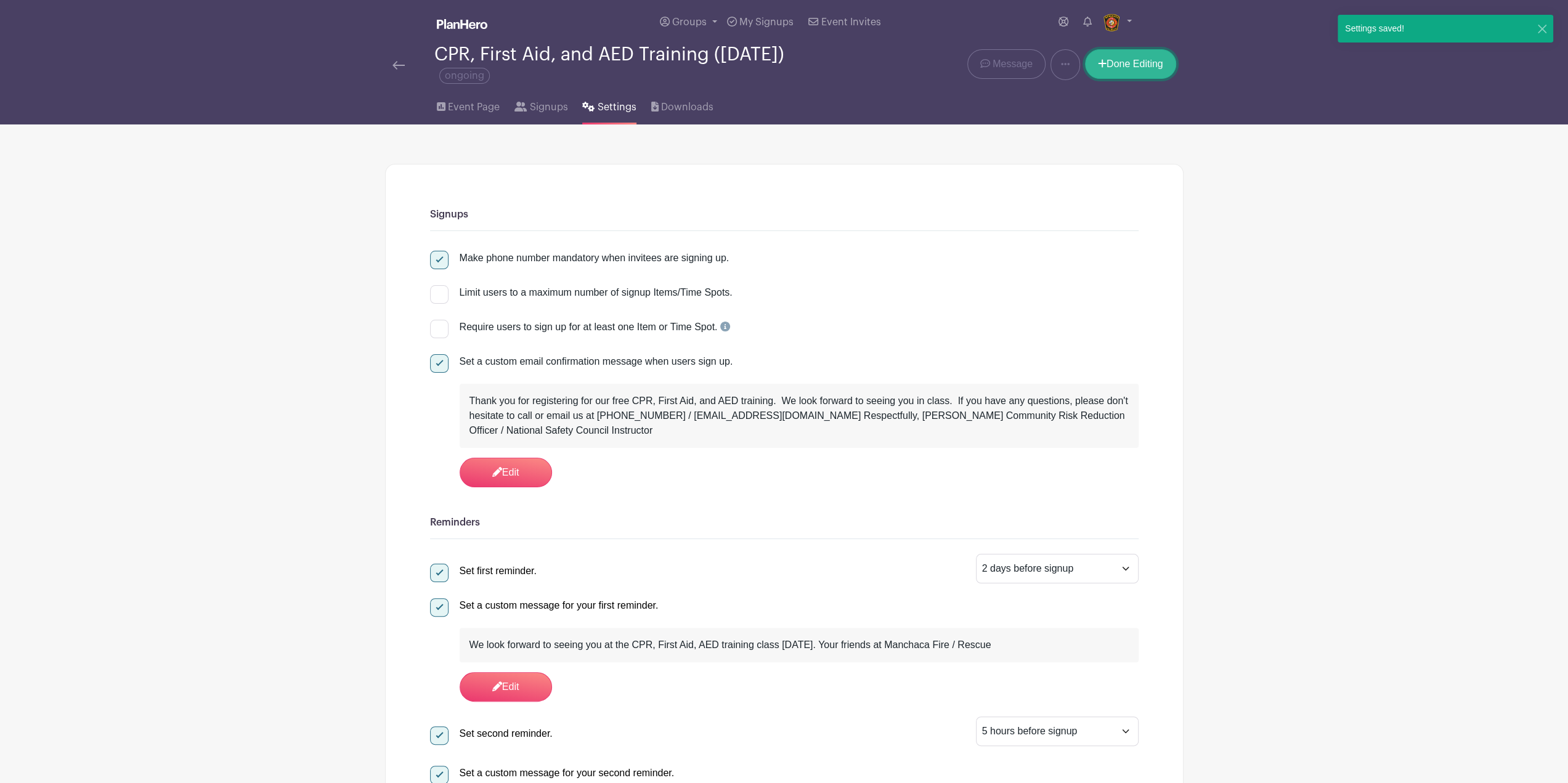
click at [1157, 60] on link "Done Editing" at bounding box center [1130, 64] width 92 height 29
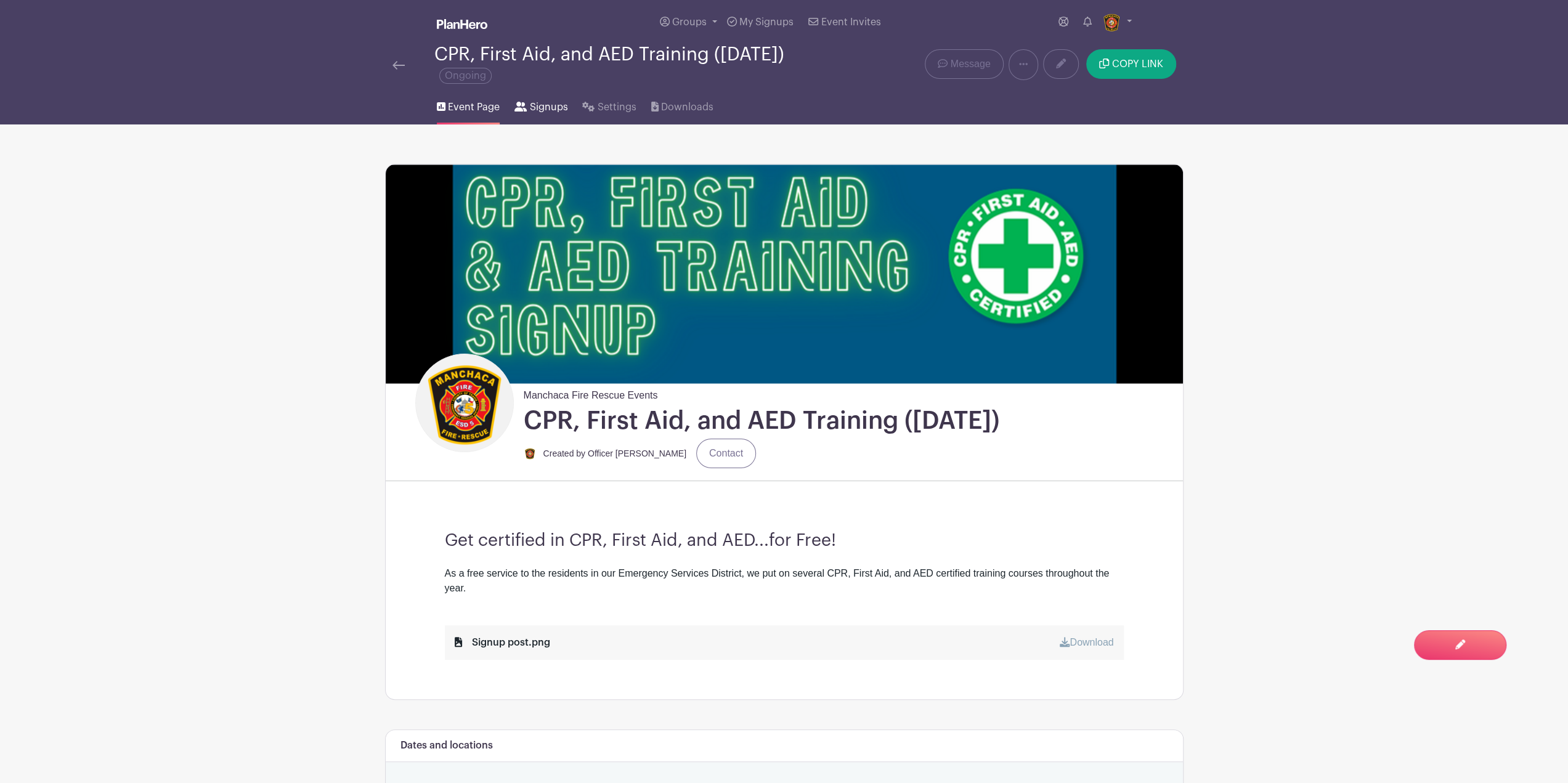
click at [551, 105] on span "Signups" at bounding box center [548, 108] width 38 height 15
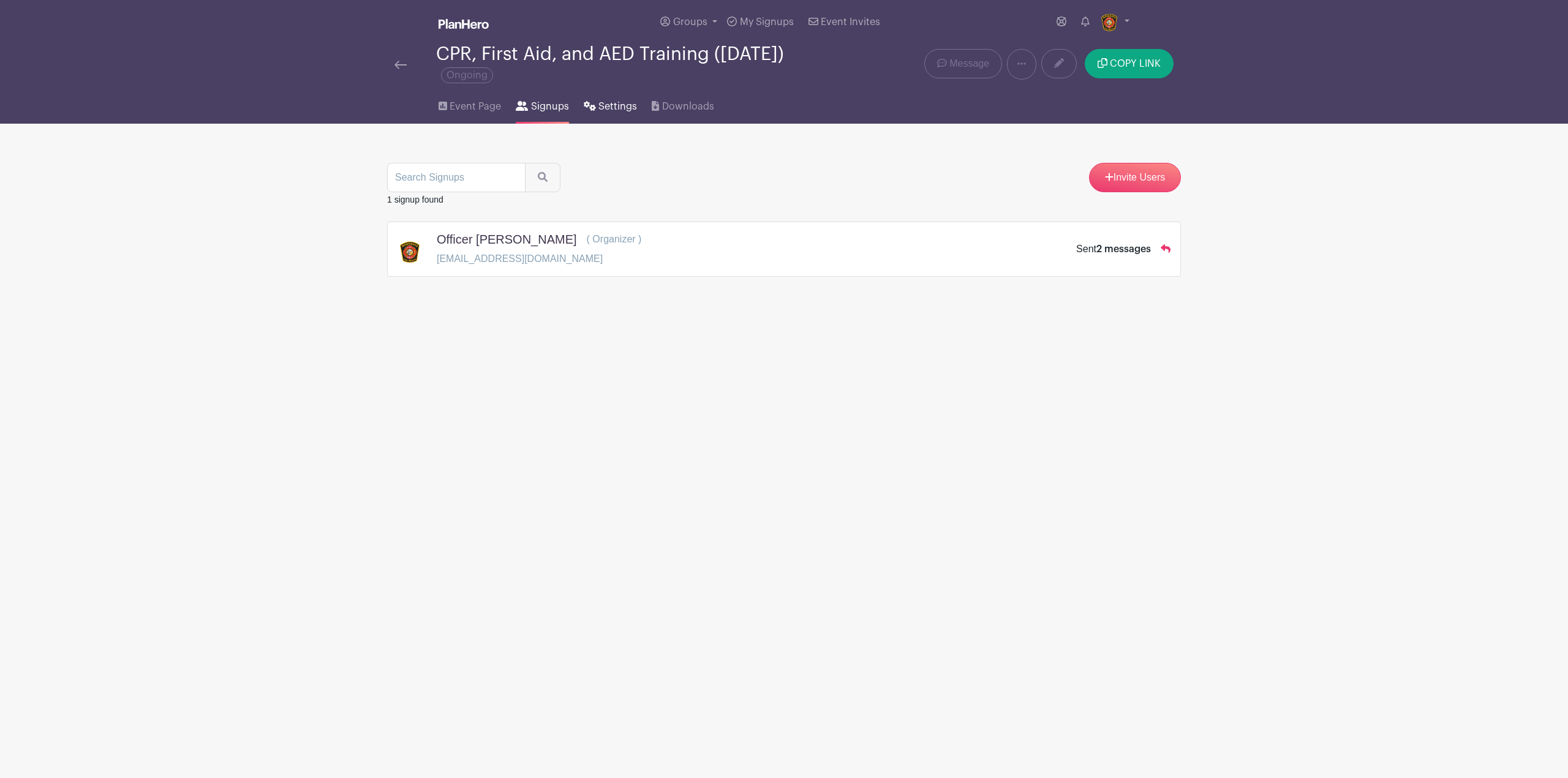
click at [584, 107] on icon at bounding box center [589, 106] width 13 height 10
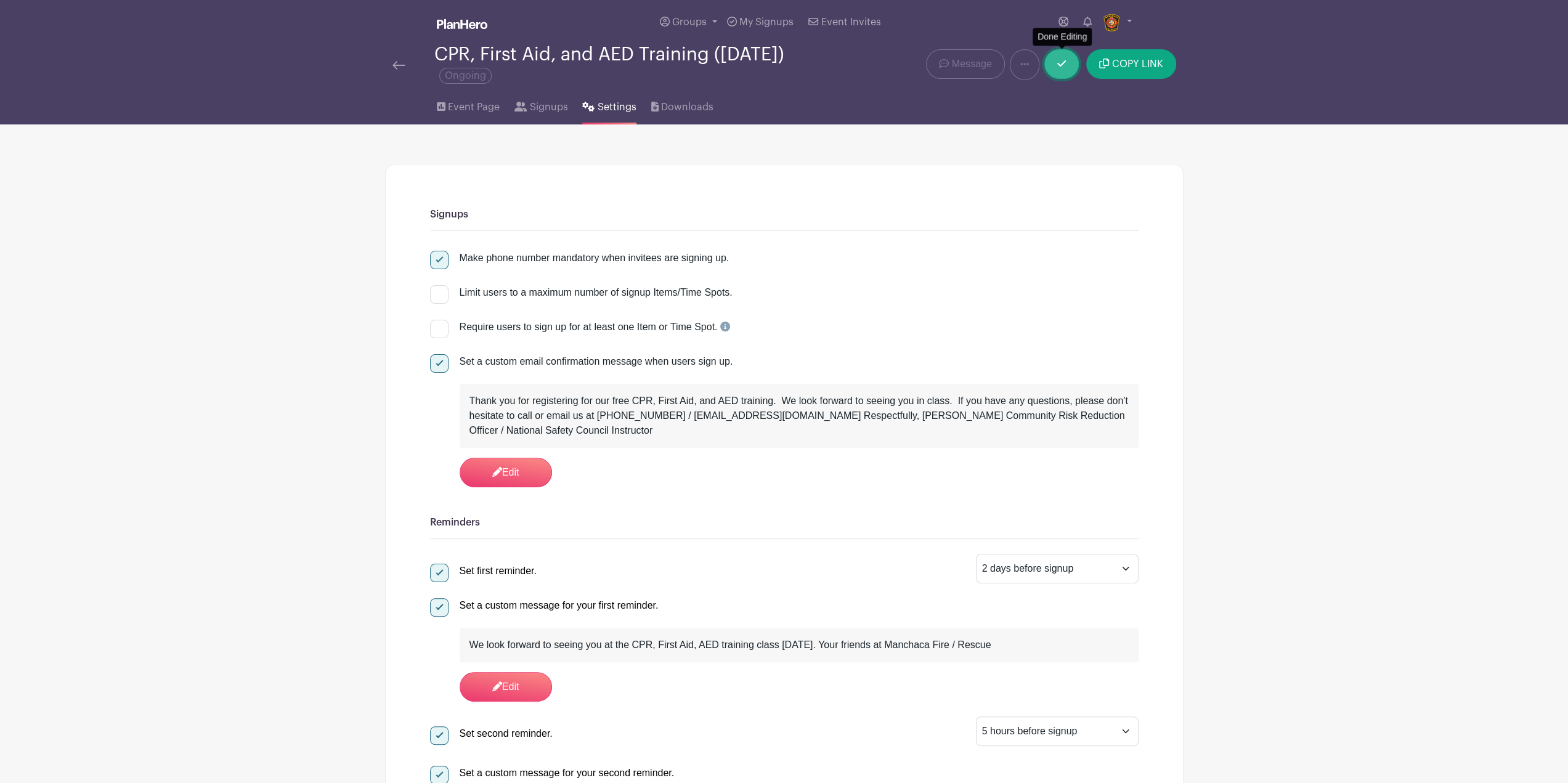
click at [1051, 60] on link at bounding box center [1061, 64] width 34 height 29
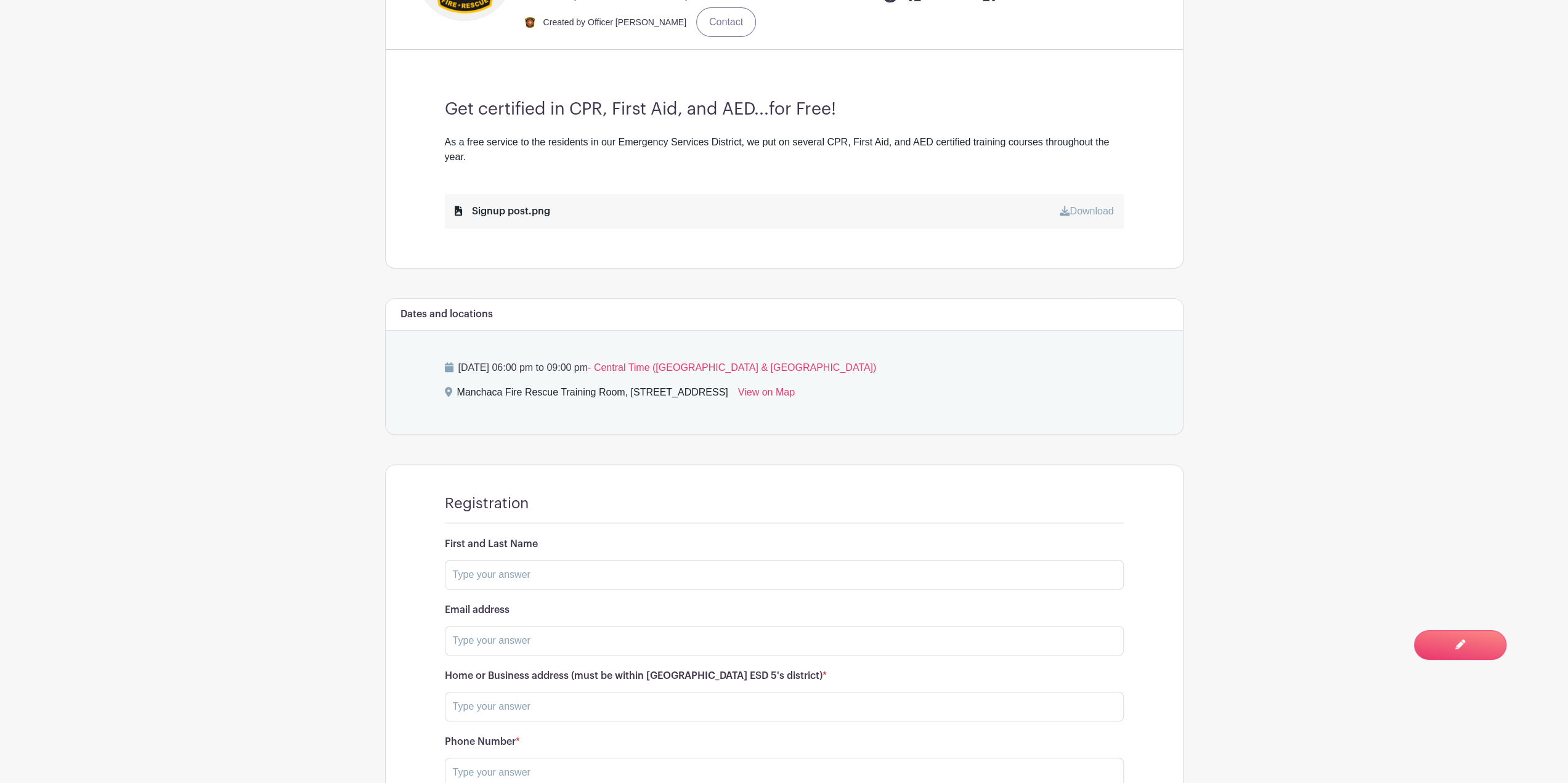
scroll to position [493, 0]
